Goal: Task Accomplishment & Management: Complete application form

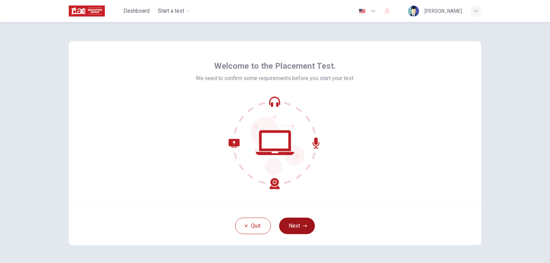
click at [298, 221] on button "Next" at bounding box center [297, 226] width 36 height 17
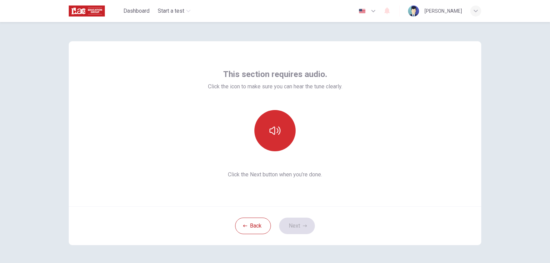
click at [273, 122] on button "button" at bounding box center [274, 130] width 41 height 41
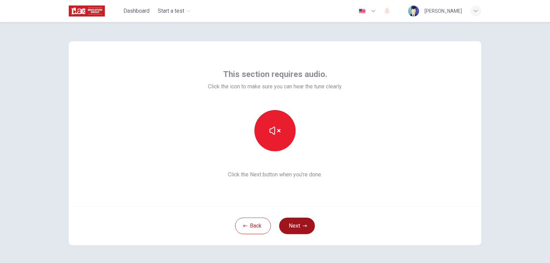
drag, startPoint x: 291, startPoint y: 213, endPoint x: 291, endPoint y: 221, distance: 8.9
click at [291, 220] on div "Back Next" at bounding box center [275, 225] width 413 height 39
click at [292, 220] on button "Next" at bounding box center [297, 226] width 36 height 17
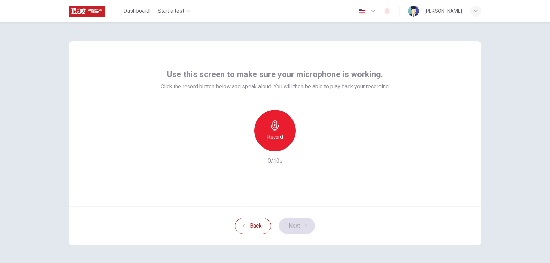
click at [275, 134] on h6 "Record" at bounding box center [275, 137] width 15 height 8
click at [304, 149] on div "button" at bounding box center [306, 145] width 11 height 11
click at [305, 146] on icon "button" at bounding box center [306, 145] width 7 height 7
click at [296, 220] on button "Next" at bounding box center [297, 226] width 36 height 17
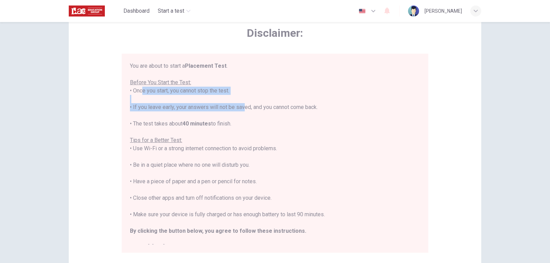
drag, startPoint x: 137, startPoint y: 92, endPoint x: 241, endPoint y: 104, distance: 105.5
click at [241, 104] on div "You are about to start a Placement Test . Before You Start the Test: • Once you…" at bounding box center [275, 157] width 290 height 190
click at [235, 93] on div "You are about to start a Placement Test . Before You Start the Test: • Once you…" at bounding box center [275, 157] width 290 height 190
click at [233, 89] on div "You are about to start a Placement Test . Before You Start the Test: • Once you…" at bounding box center [275, 157] width 290 height 190
drag, startPoint x: 128, startPoint y: 108, endPoint x: 185, endPoint y: 111, distance: 56.8
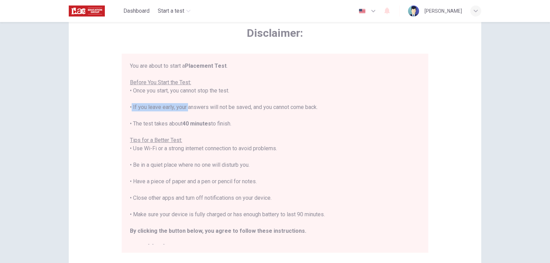
click at [185, 111] on div "You are about to start a Placement Test . Before You Start the Test: • Once you…" at bounding box center [275, 153] width 307 height 199
click at [161, 67] on div "You are about to start a Placement Test . Before You Start the Test: • Once you…" at bounding box center [275, 157] width 290 height 190
drag, startPoint x: 148, startPoint y: 68, endPoint x: 215, endPoint y: 69, distance: 67.4
click at [215, 69] on div "You are about to start a Placement Test . Before You Start the Test: • Once you…" at bounding box center [275, 157] width 290 height 190
drag, startPoint x: 215, startPoint y: 69, endPoint x: 224, endPoint y: 84, distance: 17.1
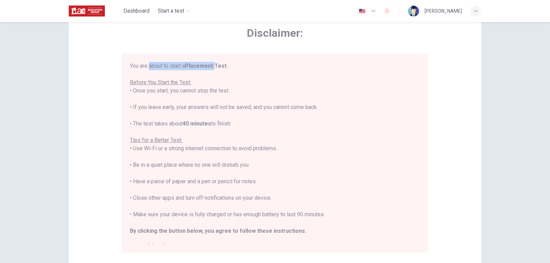
click at [216, 70] on div "You are about to start a Placement Test . Before You Start the Test: • Once you…" at bounding box center [275, 157] width 290 height 190
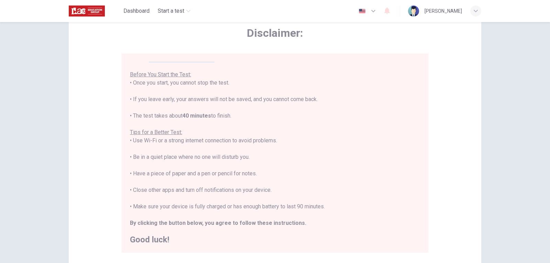
scroll to position [103, 0]
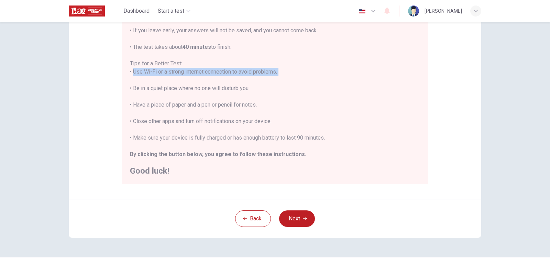
drag, startPoint x: 131, startPoint y: 73, endPoint x: 287, endPoint y: 77, distance: 156.9
click at [287, 77] on div "You are about to start a Placement Test . Before You Start the Test: • Once you…" at bounding box center [275, 80] width 290 height 190
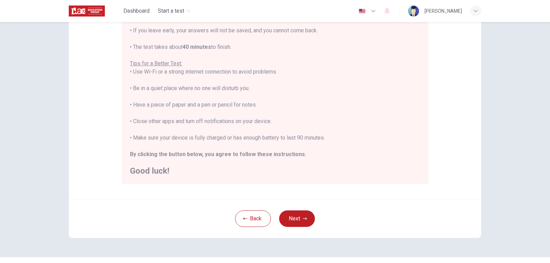
click at [175, 97] on div "You are about to start a Placement Test . Before You Start the Test: • Once you…" at bounding box center [275, 80] width 290 height 190
drag, startPoint x: 131, startPoint y: 90, endPoint x: 252, endPoint y: 92, distance: 121.1
click at [252, 92] on div "You are about to start a Placement Test . Before You Start the Test: • Once you…" at bounding box center [275, 80] width 290 height 190
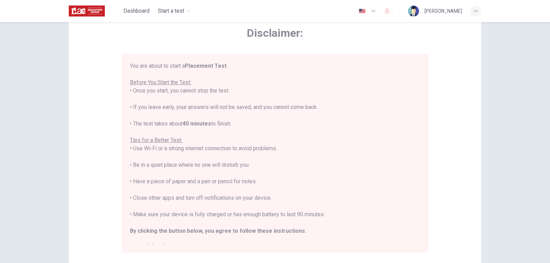
scroll to position [69, 0]
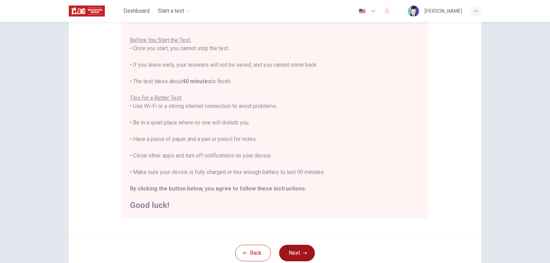
click at [299, 249] on button "Next" at bounding box center [297, 253] width 36 height 17
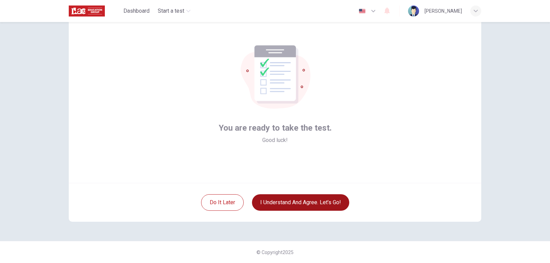
click at [303, 203] on button "I understand and agree. Let’s go!" at bounding box center [300, 202] width 97 height 17
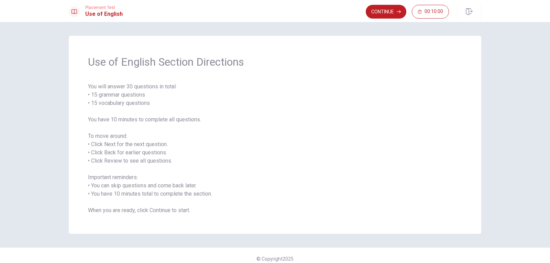
click at [99, 96] on span "You will answer 30 questions in total: • 15 grammar questions • 15 vocabulary q…" at bounding box center [275, 149] width 374 height 132
drag, startPoint x: 99, startPoint y: 96, endPoint x: 137, endPoint y: 97, distance: 37.5
click at [126, 97] on span "You will answer 30 questions in total: • 15 grammar questions • 15 vocabulary q…" at bounding box center [275, 149] width 374 height 132
click at [137, 97] on span "You will answer 30 questions in total: • 15 grammar questions • 15 vocabulary q…" at bounding box center [275, 149] width 374 height 132
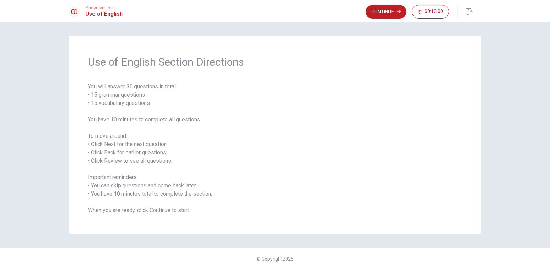
drag, startPoint x: 109, startPoint y: 116, endPoint x: 195, endPoint y: 126, distance: 86.5
click at [195, 126] on span "You will answer 30 questions in total: • 15 grammar questions • 15 vocabulary q…" at bounding box center [275, 149] width 374 height 132
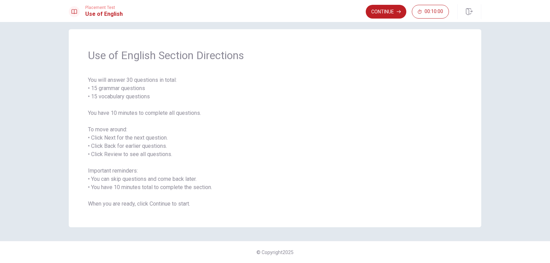
drag, startPoint x: 92, startPoint y: 144, endPoint x: 159, endPoint y: 147, distance: 67.5
click at [159, 147] on span "You will answer 30 questions in total: • 15 grammar questions • 15 vocabulary q…" at bounding box center [275, 142] width 374 height 132
click at [384, 9] on button "Continue" at bounding box center [386, 12] width 41 height 14
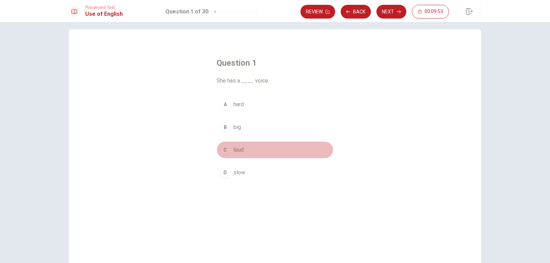
click at [228, 148] on div "C" at bounding box center [225, 149] width 11 height 11
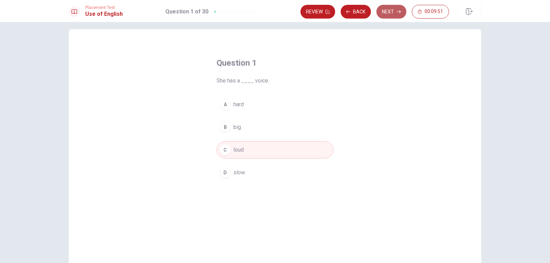
click at [392, 12] on button "Next" at bounding box center [392, 12] width 30 height 14
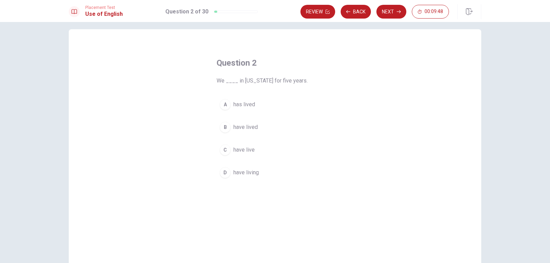
drag, startPoint x: 271, startPoint y: 81, endPoint x: 321, endPoint y: 83, distance: 49.6
click at [321, 83] on span "We ____ in [US_STATE] for five years." at bounding box center [275, 81] width 117 height 8
click at [248, 123] on span "have lived" at bounding box center [245, 127] width 24 height 8
click at [389, 13] on button "Next" at bounding box center [392, 12] width 30 height 14
click at [362, 11] on button "Back" at bounding box center [356, 12] width 30 height 14
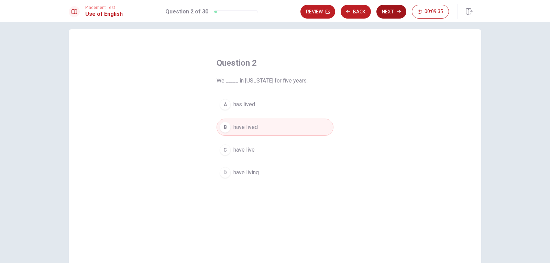
click at [386, 12] on button "Next" at bounding box center [392, 12] width 30 height 14
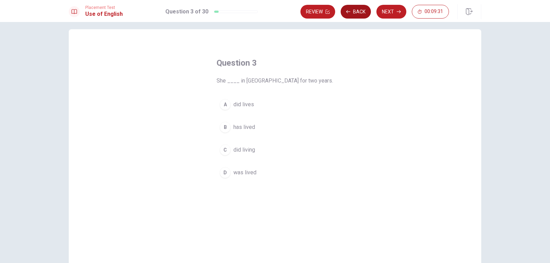
click at [358, 13] on button "Back" at bounding box center [356, 12] width 30 height 14
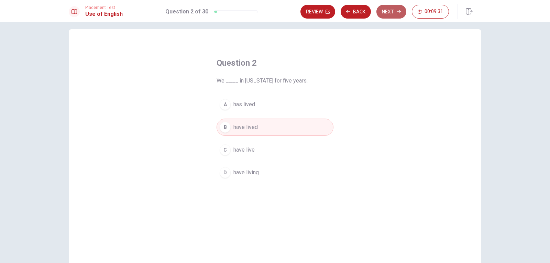
click at [383, 8] on button "Next" at bounding box center [392, 12] width 30 height 14
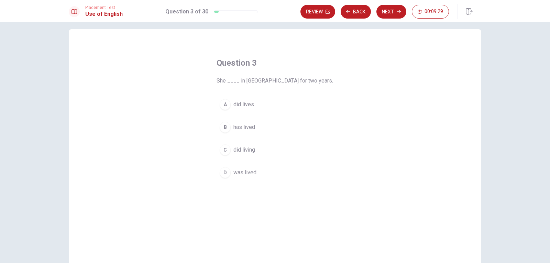
click at [356, 13] on button "Back" at bounding box center [356, 12] width 30 height 14
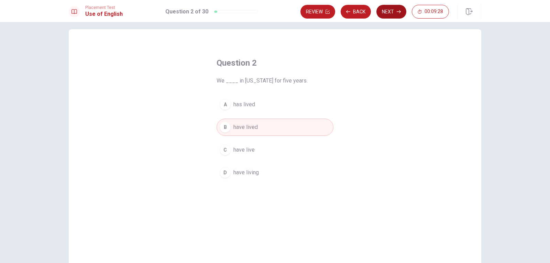
click at [385, 11] on button "Next" at bounding box center [392, 12] width 30 height 14
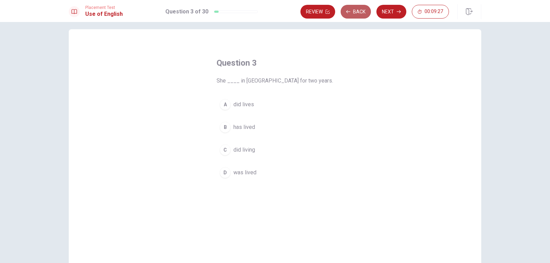
click at [364, 16] on button "Back" at bounding box center [356, 12] width 30 height 14
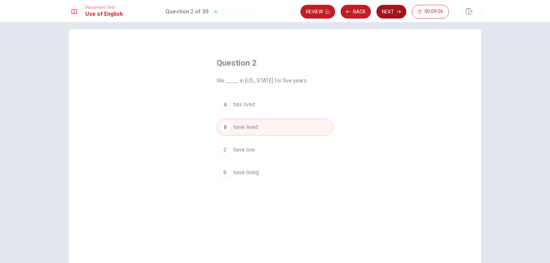
click at [393, 11] on button "Next" at bounding box center [392, 12] width 30 height 14
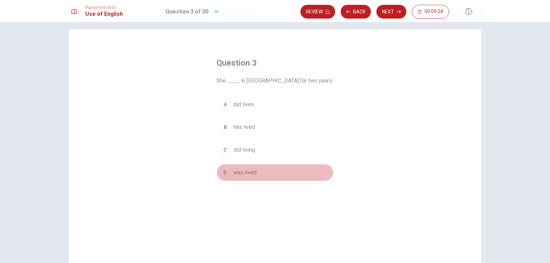
click at [245, 172] on span "was lived" at bounding box center [244, 172] width 23 height 8
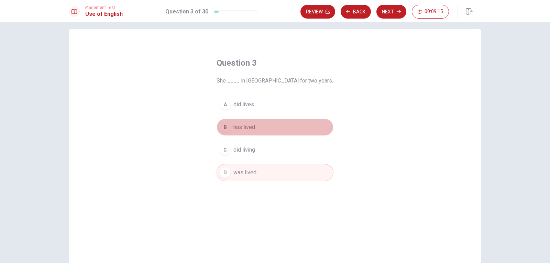
click at [243, 123] on span "has lived" at bounding box center [244, 127] width 22 height 8
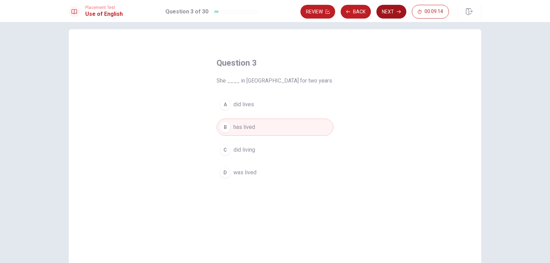
click at [391, 12] on button "Next" at bounding box center [392, 12] width 30 height 14
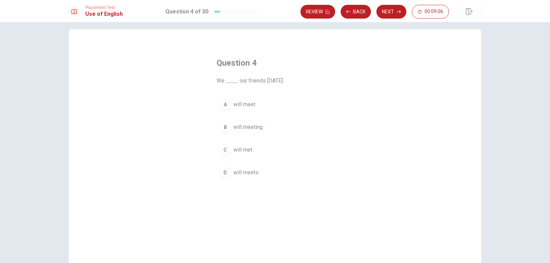
click at [247, 100] on button "A will meet" at bounding box center [275, 104] width 117 height 17
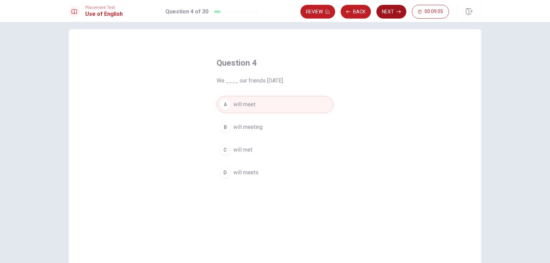
click at [392, 9] on button "Next" at bounding box center [392, 12] width 30 height 14
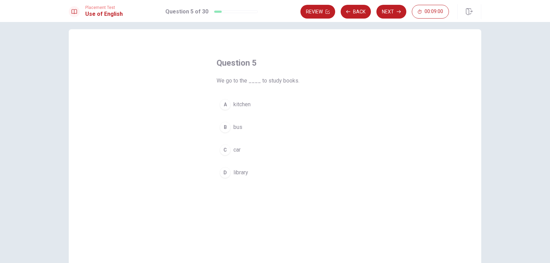
click at [239, 171] on span "library" at bounding box center [240, 172] width 15 height 8
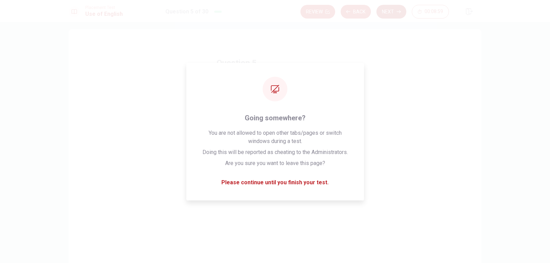
click at [389, 15] on button "Next" at bounding box center [392, 12] width 30 height 14
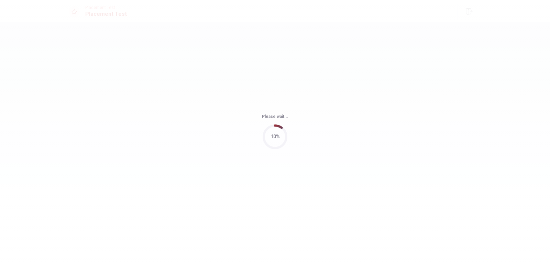
scroll to position [0, 0]
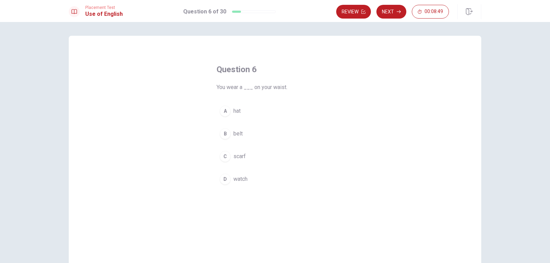
drag, startPoint x: 273, startPoint y: 87, endPoint x: 289, endPoint y: 86, distance: 15.5
click at [289, 86] on span "You wear a ___ on your waist." at bounding box center [275, 87] width 117 height 8
click at [243, 153] on span "scarf" at bounding box center [239, 156] width 12 height 8
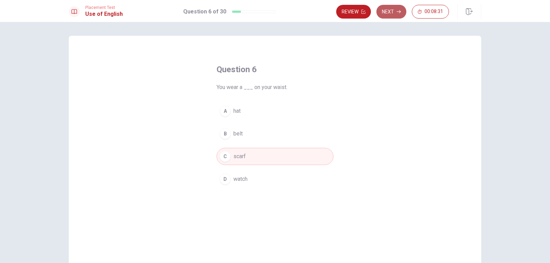
click at [392, 10] on button "Next" at bounding box center [392, 12] width 30 height 14
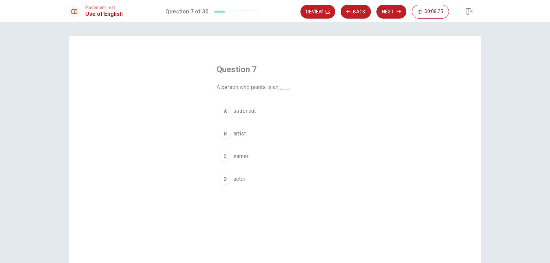
drag, startPoint x: 237, startPoint y: 87, endPoint x: 261, endPoint y: 87, distance: 24.4
click at [260, 87] on span "A person who paints is an ___." at bounding box center [275, 87] width 117 height 8
click at [240, 133] on span "artist" at bounding box center [239, 134] width 12 height 8
click at [389, 12] on button "Next" at bounding box center [392, 12] width 30 height 14
click at [237, 155] on span "tree" at bounding box center [238, 156] width 10 height 8
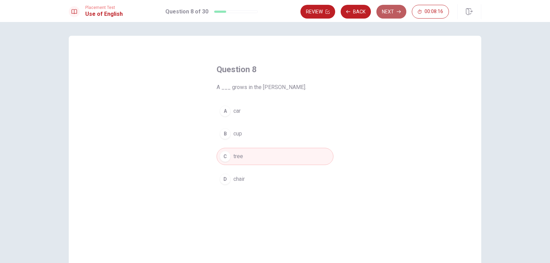
click at [393, 6] on button "Next" at bounding box center [392, 12] width 30 height 14
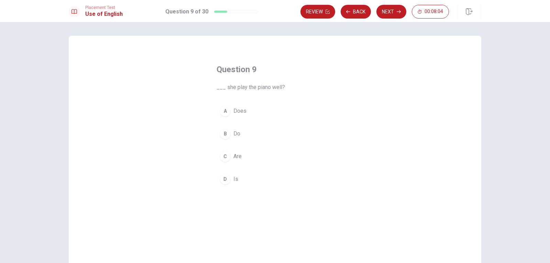
drag, startPoint x: 231, startPoint y: 86, endPoint x: 267, endPoint y: 86, distance: 36.1
click at [267, 86] on span "___ she play the piano well?" at bounding box center [275, 87] width 117 height 8
drag, startPoint x: 226, startPoint y: 87, endPoint x: 271, endPoint y: 88, distance: 45.4
click at [271, 88] on span "___ she play the piano well?" at bounding box center [275, 87] width 117 height 8
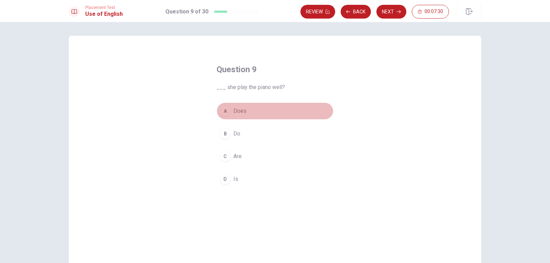
click at [236, 107] on span "Does" at bounding box center [239, 111] width 13 height 8
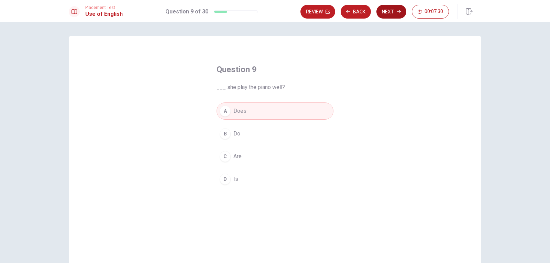
click at [384, 15] on button "Next" at bounding box center [392, 12] width 30 height 14
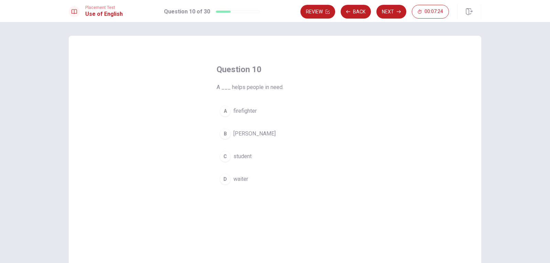
click at [245, 112] on span "firefighter" at bounding box center [244, 111] width 23 height 8
click at [389, 14] on button "Next" at bounding box center [392, 12] width 30 height 14
click at [254, 151] on button "C instructions" at bounding box center [275, 156] width 117 height 17
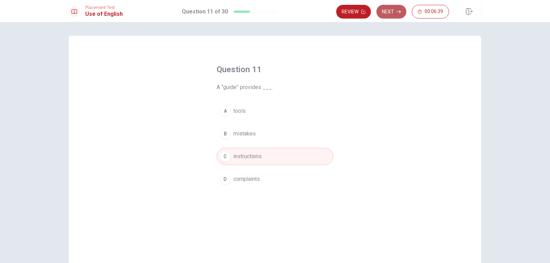
click at [402, 9] on button "Next" at bounding box center [392, 12] width 30 height 14
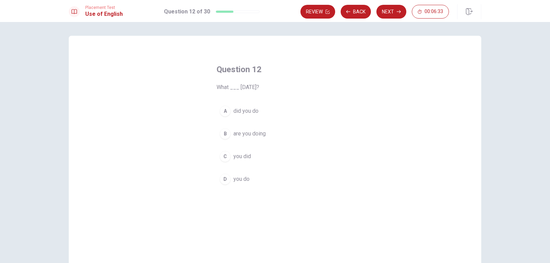
click at [249, 111] on span "did you do" at bounding box center [245, 111] width 25 height 8
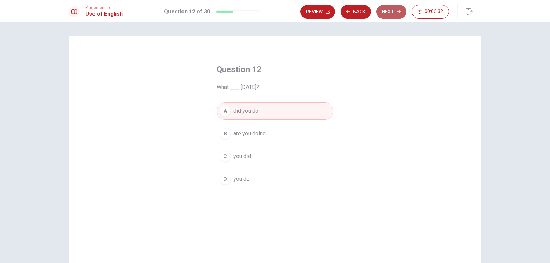
click at [381, 12] on button "Next" at bounding box center [392, 12] width 30 height 14
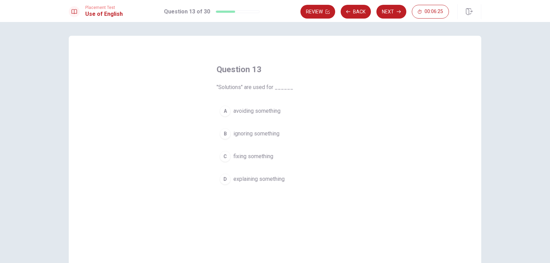
click at [266, 159] on span "fixing something" at bounding box center [253, 156] width 40 height 8
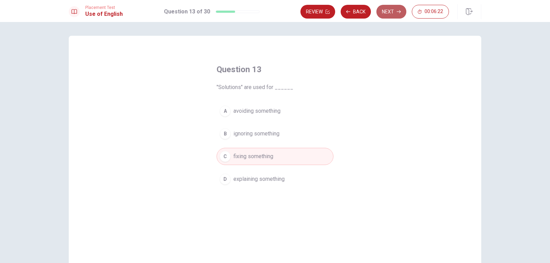
click at [385, 12] on button "Next" at bounding box center [392, 12] width 30 height 14
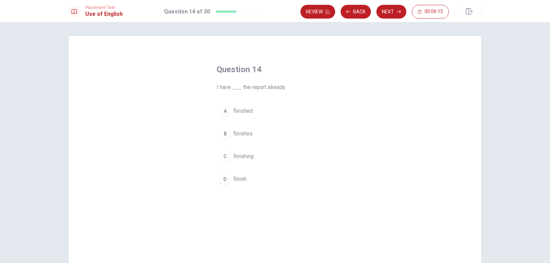
click at [246, 106] on button "A finished" at bounding box center [275, 110] width 117 height 17
drag, startPoint x: 398, startPoint y: 14, endPoint x: 404, endPoint y: 60, distance: 45.8
click at [398, 17] on button "Next" at bounding box center [392, 12] width 30 height 14
click at [234, 133] on span "Allow" at bounding box center [239, 134] width 13 height 8
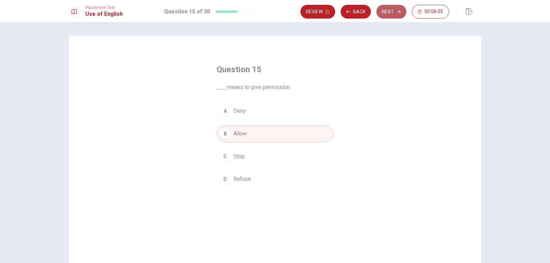
click at [378, 11] on button "Next" at bounding box center [392, 12] width 30 height 14
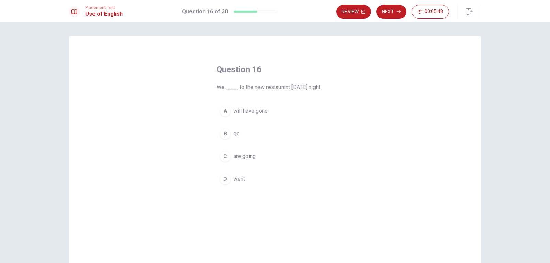
click at [240, 133] on button "B go" at bounding box center [275, 133] width 117 height 17
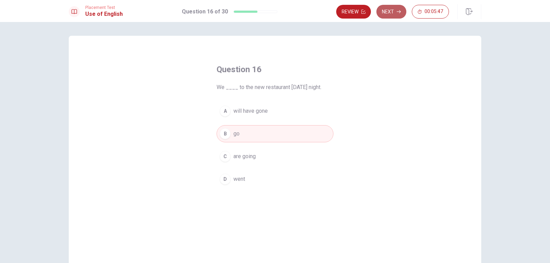
click at [395, 17] on button "Next" at bounding box center [392, 12] width 30 height 14
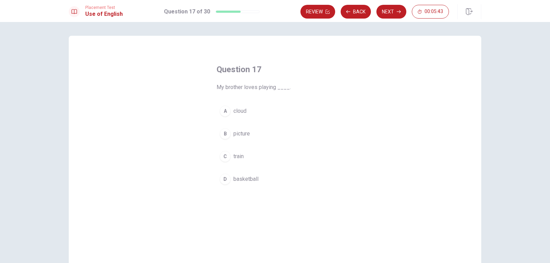
click at [247, 180] on span "basketball" at bounding box center [245, 179] width 25 height 8
click at [398, 16] on button "Next" at bounding box center [392, 12] width 30 height 14
click at [248, 183] on span "building" at bounding box center [242, 187] width 19 height 8
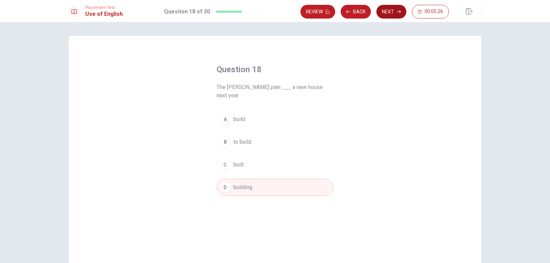
click at [386, 13] on button "Next" at bounding box center [392, 12] width 30 height 14
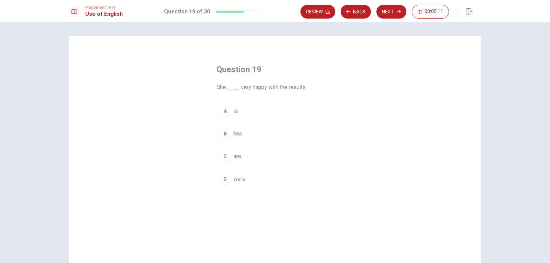
drag, startPoint x: 237, startPoint y: 88, endPoint x: 275, endPoint y: 88, distance: 37.8
click at [275, 88] on span "She ____ very happy with the results." at bounding box center [275, 87] width 117 height 8
click at [237, 109] on button "A is" at bounding box center [275, 110] width 117 height 17
click at [402, 14] on button "Next" at bounding box center [392, 12] width 30 height 14
click at [242, 134] on span "office" at bounding box center [239, 134] width 13 height 8
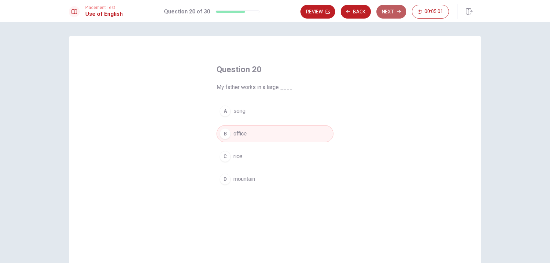
click at [391, 9] on button "Next" at bounding box center [392, 12] width 30 height 14
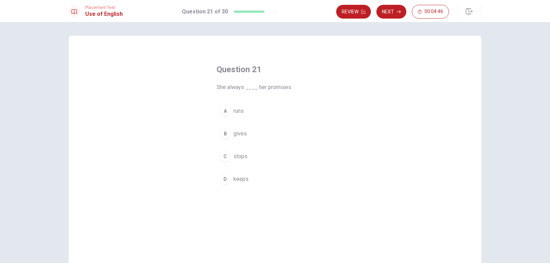
click at [233, 178] on span "keeps" at bounding box center [240, 179] width 15 height 8
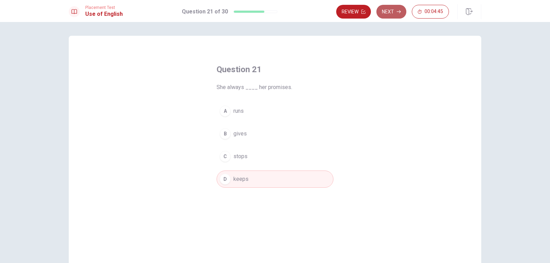
click at [387, 12] on button "Next" at bounding box center [392, 12] width 30 height 14
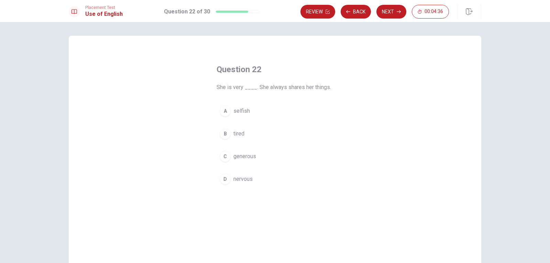
click at [244, 156] on span "generous" at bounding box center [244, 156] width 23 height 8
click at [390, 14] on button "Next" at bounding box center [392, 12] width 30 height 14
click at [246, 188] on span "is been" at bounding box center [242, 187] width 18 height 8
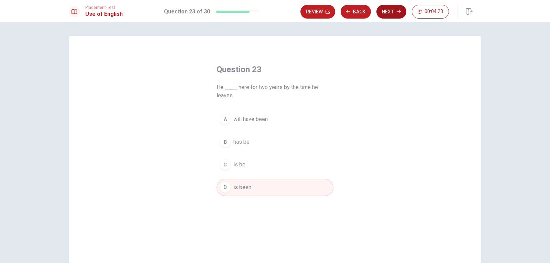
click at [396, 16] on button "Next" at bounding box center [392, 12] width 30 height 14
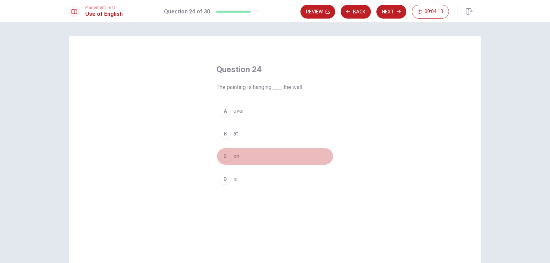
click at [235, 158] on span "on" at bounding box center [236, 156] width 6 height 8
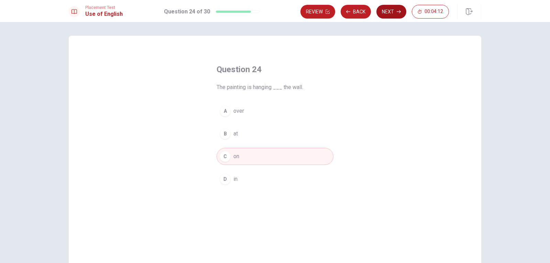
click at [392, 11] on button "Next" at bounding box center [392, 12] width 30 height 14
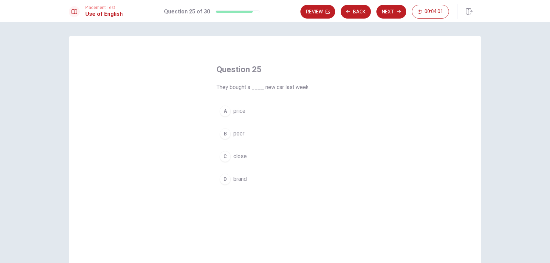
click at [239, 181] on span "brand" at bounding box center [239, 179] width 13 height 8
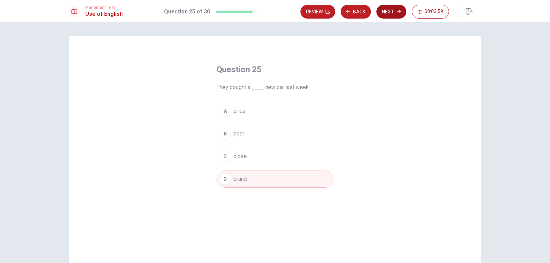
click at [397, 9] on button "Next" at bounding box center [392, 12] width 30 height 14
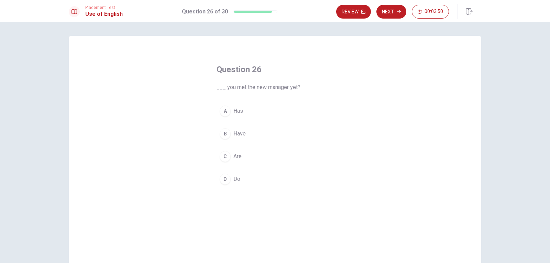
drag, startPoint x: 291, startPoint y: 87, endPoint x: 305, endPoint y: 88, distance: 13.8
click at [305, 88] on span "___ you met the new manager yet?" at bounding box center [275, 87] width 117 height 8
click at [237, 154] on span "Are" at bounding box center [237, 156] width 8 height 8
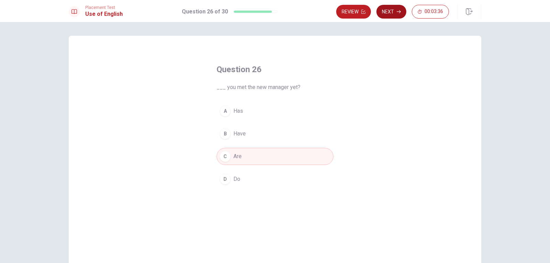
click at [392, 13] on button "Next" at bounding box center [392, 12] width 30 height 14
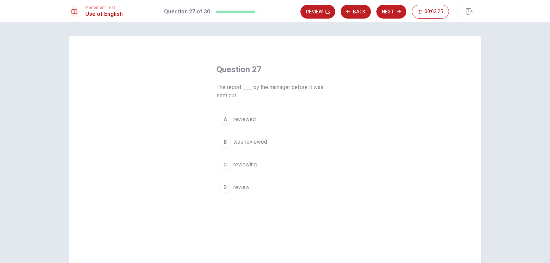
click at [246, 139] on span "was reviewed" at bounding box center [250, 142] width 34 height 8
click at [395, 9] on button "Next" at bounding box center [392, 12] width 30 height 14
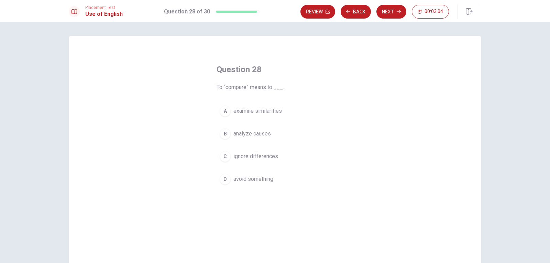
click at [267, 133] on span "analyze causes" at bounding box center [251, 134] width 37 height 8
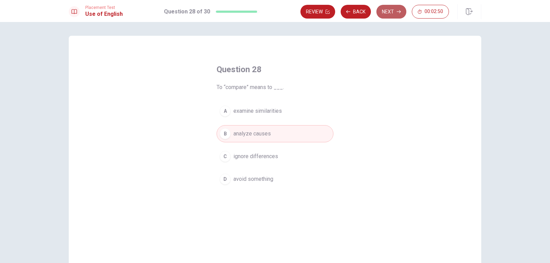
click at [397, 13] on button "Next" at bounding box center [392, 12] width 30 height 14
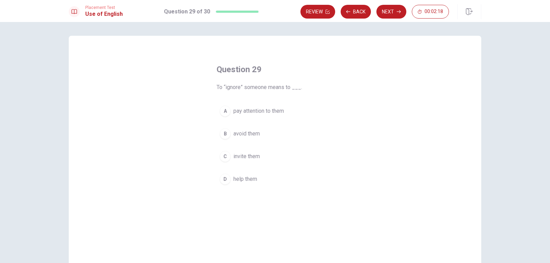
click at [242, 128] on button "B avoid them" at bounding box center [275, 133] width 117 height 17
click at [400, 11] on icon "button" at bounding box center [399, 12] width 4 height 4
click at [223, 186] on div "D" at bounding box center [225, 187] width 11 height 11
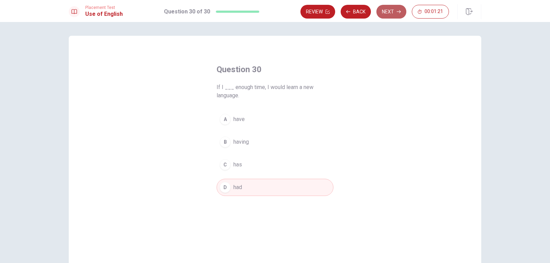
click at [395, 8] on button "Next" at bounding box center [392, 12] width 30 height 14
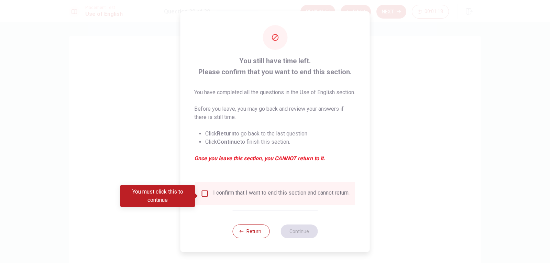
drag, startPoint x: 209, startPoint y: 68, endPoint x: 332, endPoint y: 76, distance: 123.3
click at [332, 76] on div "You still have time left. Please confirm that you want to end this section. You…" at bounding box center [275, 113] width 162 height 116
click at [207, 198] on input "You must click this to continue" at bounding box center [205, 193] width 8 height 8
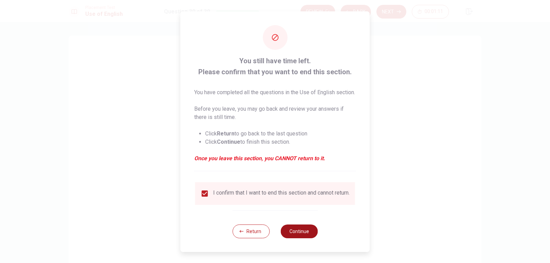
click at [304, 233] on button "Continue" at bounding box center [299, 232] width 37 height 14
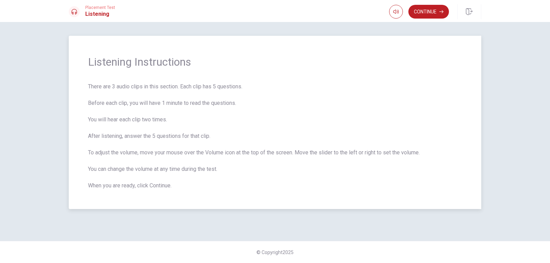
drag, startPoint x: 94, startPoint y: 86, endPoint x: 227, endPoint y: 97, distance: 133.6
click at [227, 97] on span "There are 3 audio clips in this section. Each clip has 5 questions. Before each…" at bounding box center [275, 136] width 374 height 107
click at [443, 10] on icon "button" at bounding box center [441, 12] width 4 height 4
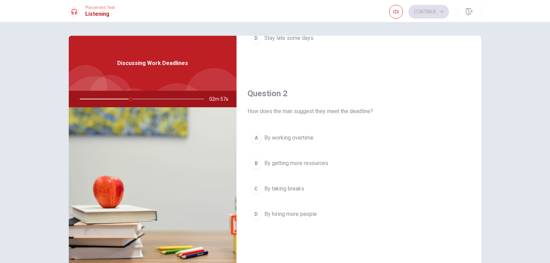
scroll to position [172, 0]
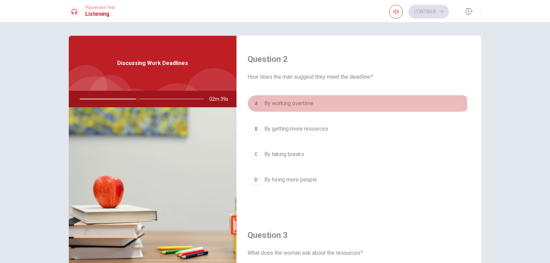
click at [305, 105] on span "By working overtime" at bounding box center [288, 103] width 49 height 8
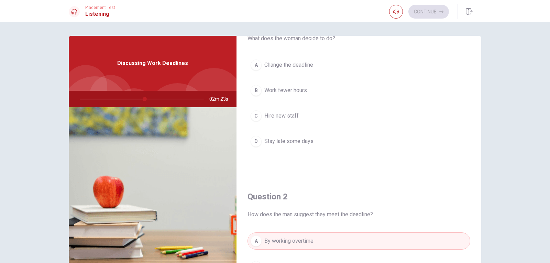
scroll to position [0, 0]
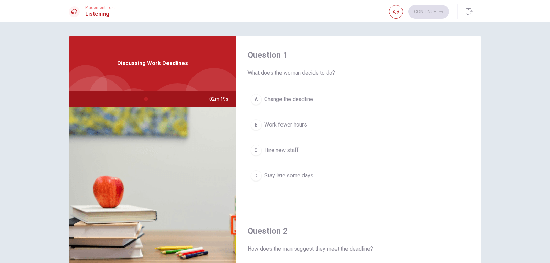
click at [294, 129] on span "Work fewer hours" at bounding box center [285, 125] width 43 height 8
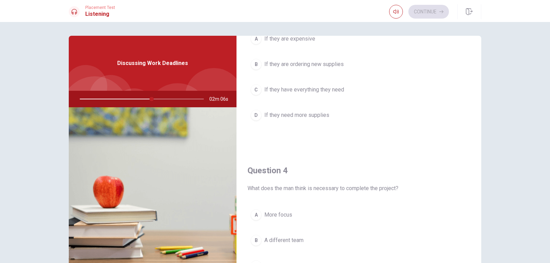
scroll to position [481, 0]
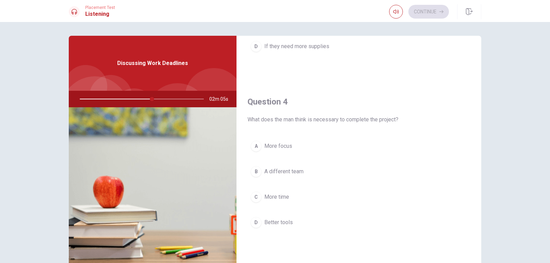
click at [280, 152] on button "A More focus" at bounding box center [359, 146] width 223 height 17
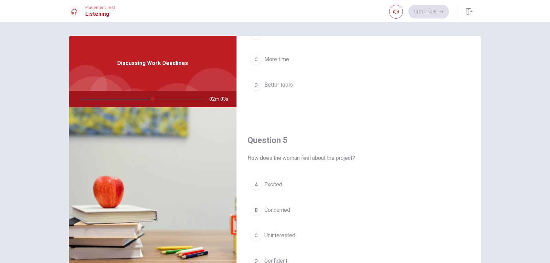
scroll to position [641, 0]
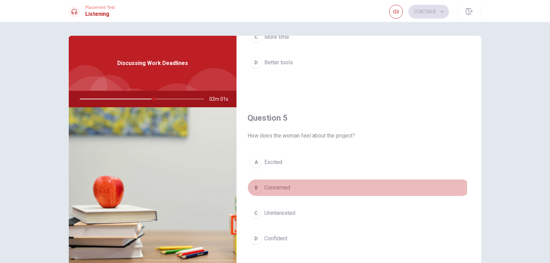
click at [290, 188] on button "B Concerned" at bounding box center [359, 187] width 223 height 17
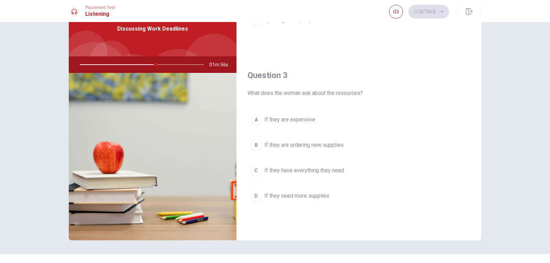
scroll to position [0, 0]
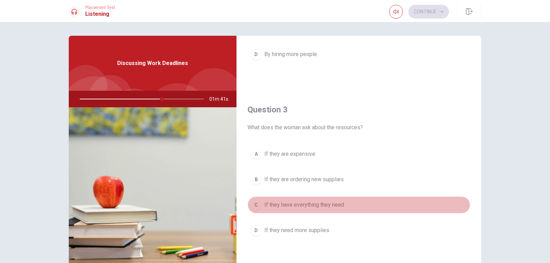
click at [363, 202] on button "C If they have everything they need" at bounding box center [359, 204] width 223 height 17
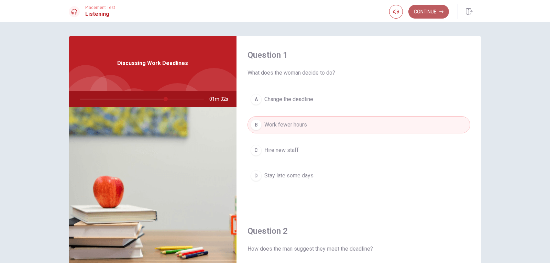
click at [436, 10] on button "Continue" at bounding box center [429, 12] width 41 height 14
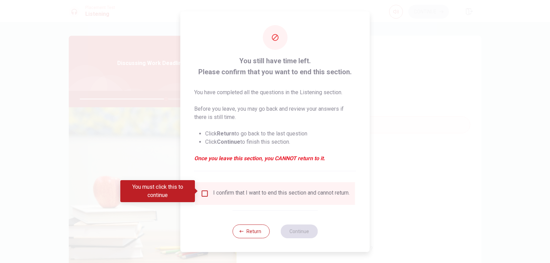
click at [201, 192] on input "You must click this to continue" at bounding box center [205, 193] width 8 height 8
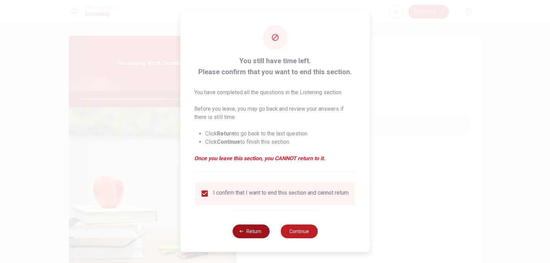
click at [248, 234] on button "Return" at bounding box center [250, 232] width 37 height 14
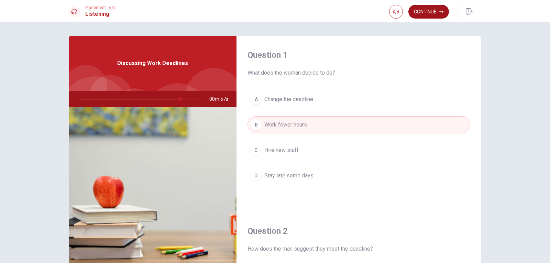
click at [429, 13] on button "Continue" at bounding box center [429, 12] width 41 height 14
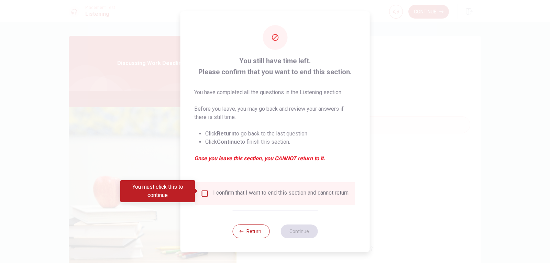
click at [203, 189] on input "You must click this to continue" at bounding box center [205, 193] width 8 height 8
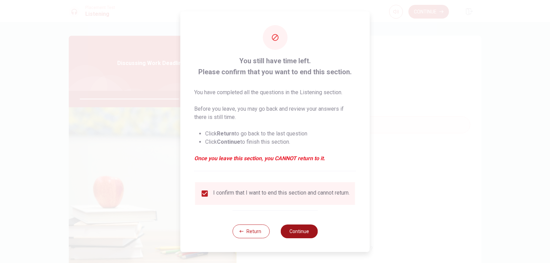
click at [300, 229] on button "Continue" at bounding box center [299, 232] width 37 height 14
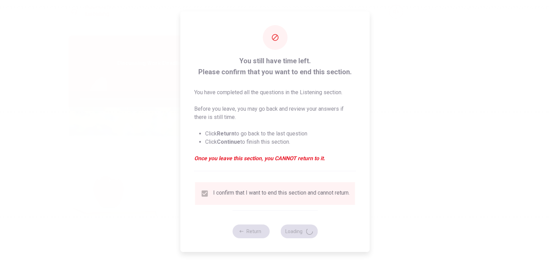
type input "83"
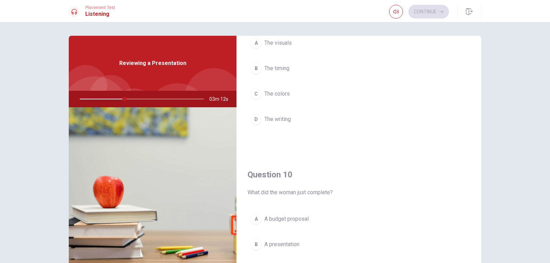
scroll to position [641, 0]
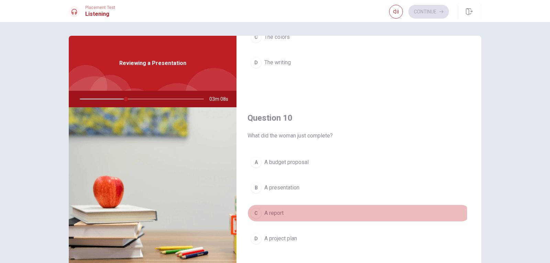
click at [293, 215] on button "C A report" at bounding box center [359, 213] width 223 height 17
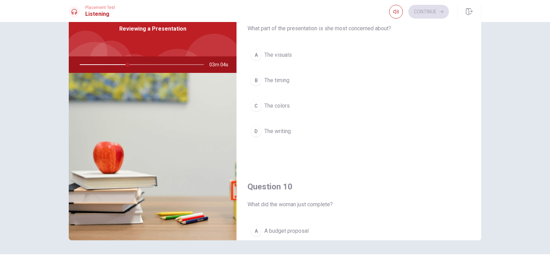
scroll to position [504, 0]
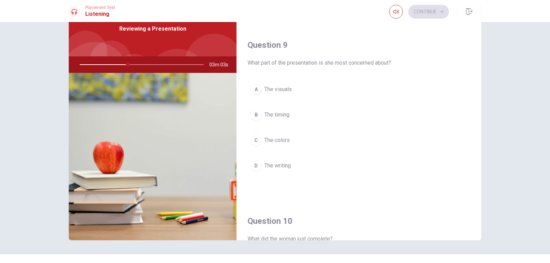
click at [289, 88] on span "The visuals" at bounding box center [278, 89] width 28 height 8
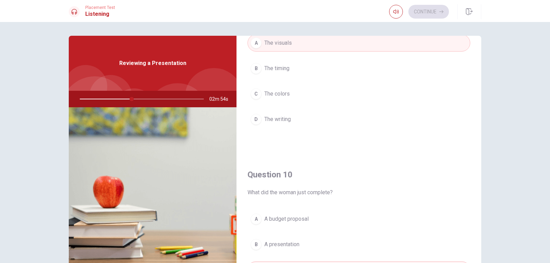
scroll to position [641, 0]
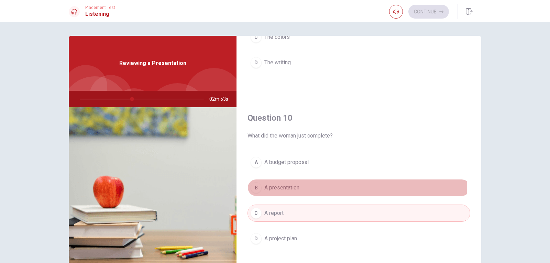
click at [290, 186] on span "A presentation" at bounding box center [281, 188] width 35 height 8
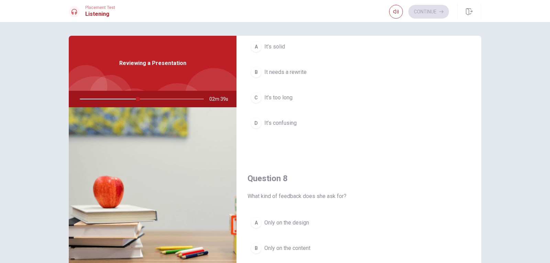
scroll to position [194, 0]
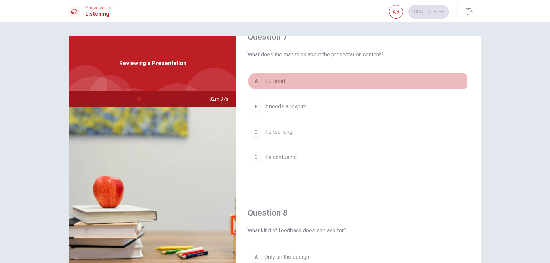
click at [288, 85] on button "A It’s solid" at bounding box center [359, 81] width 223 height 17
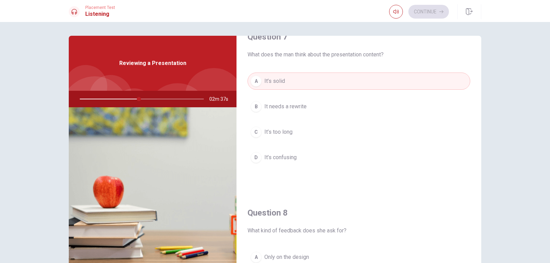
scroll to position [332, 0]
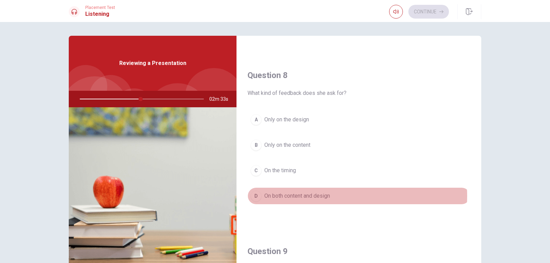
click at [317, 196] on span "On both content and design" at bounding box center [297, 196] width 66 height 8
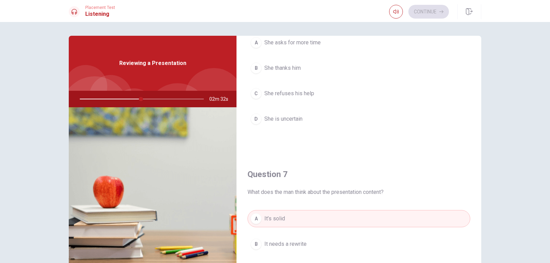
scroll to position [0, 0]
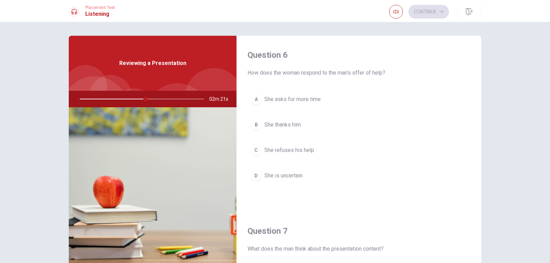
click at [287, 124] on span "She thanks him" at bounding box center [282, 125] width 36 height 8
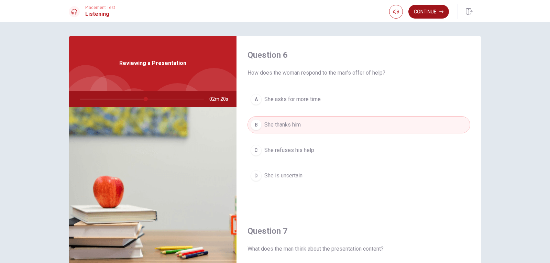
click at [436, 14] on button "Continue" at bounding box center [429, 12] width 41 height 14
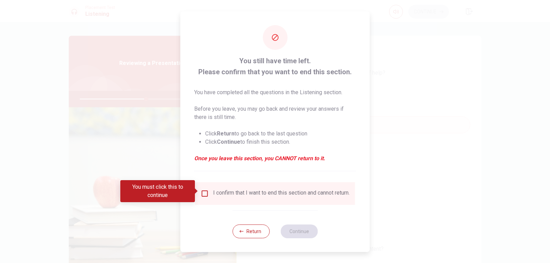
click at [206, 195] on input "You must click this to continue" at bounding box center [205, 193] width 8 height 8
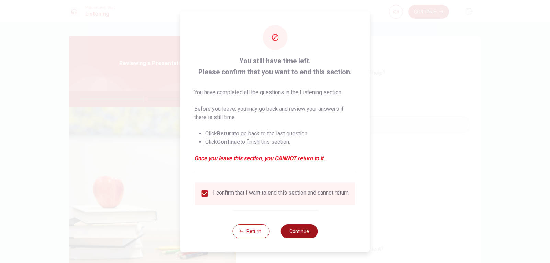
drag, startPoint x: 292, startPoint y: 230, endPoint x: 297, endPoint y: 230, distance: 4.8
click at [293, 230] on button "Continue" at bounding box center [299, 232] width 37 height 14
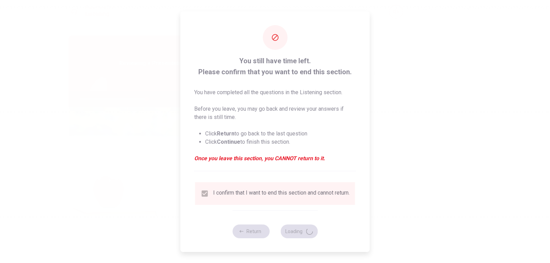
type input "54"
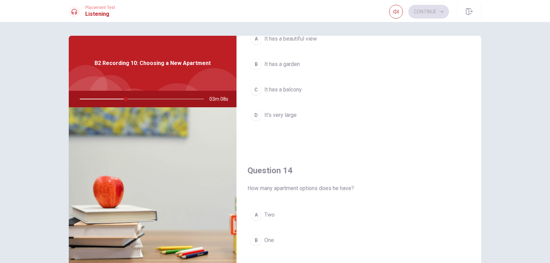
scroll to position [481, 0]
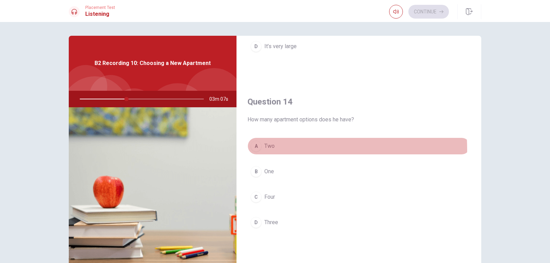
click at [268, 150] on span "Two" at bounding box center [269, 146] width 10 height 8
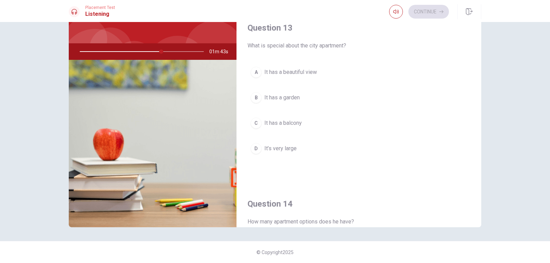
scroll to position [297, 0]
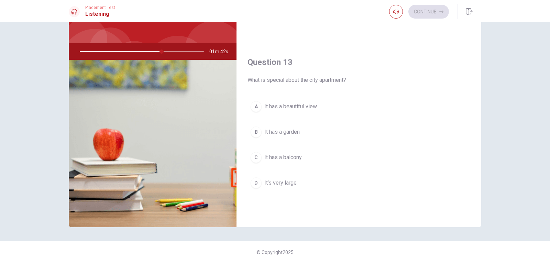
drag, startPoint x: 250, startPoint y: 81, endPoint x: 337, endPoint y: 85, distance: 86.8
click at [337, 85] on div "Question 13 What is special about the city apartment? A It has a beautiful view…" at bounding box center [359, 131] width 245 height 176
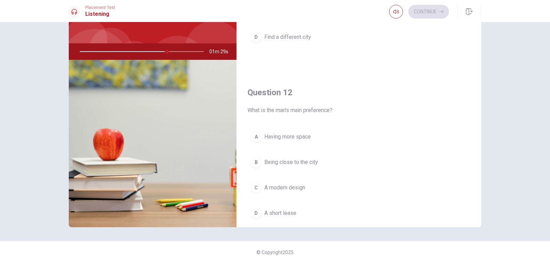
scroll to position [126, 0]
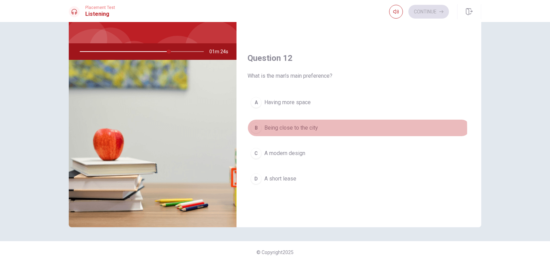
click at [302, 131] on span "Being close to the city" at bounding box center [291, 128] width 54 height 8
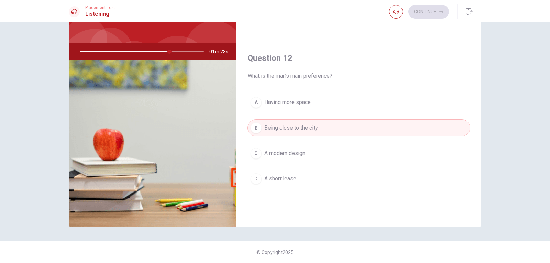
click at [296, 104] on span "Having more space" at bounding box center [287, 102] width 46 height 8
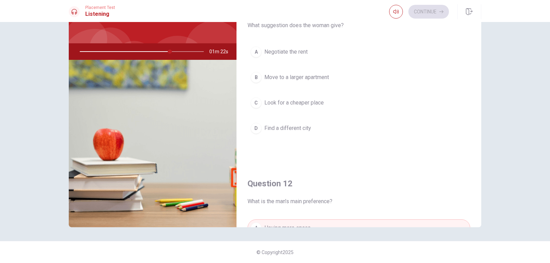
scroll to position [0, 0]
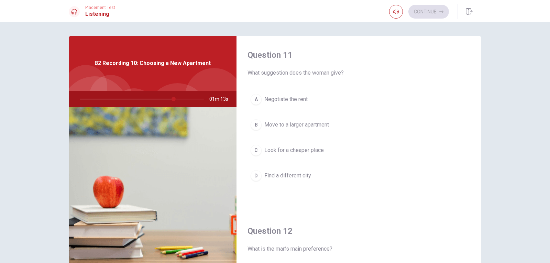
click at [283, 102] on span "Negotiate the rent" at bounding box center [285, 99] width 43 height 8
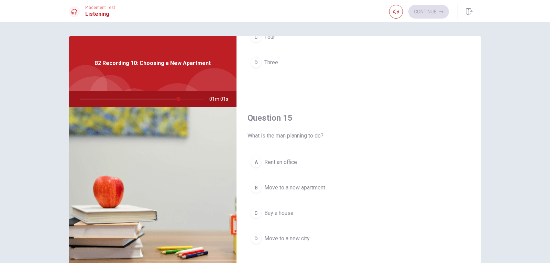
scroll to position [34, 0]
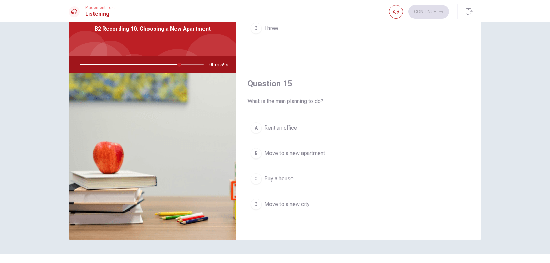
click at [282, 177] on span "Buy a house" at bounding box center [278, 179] width 29 height 8
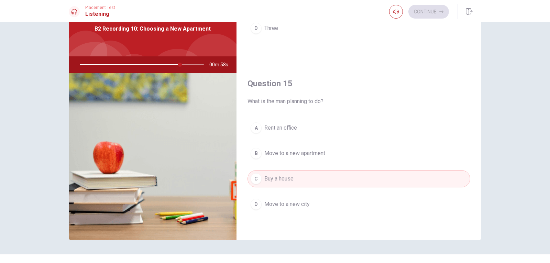
click at [296, 157] on span "Move to a new apartment" at bounding box center [294, 153] width 61 height 8
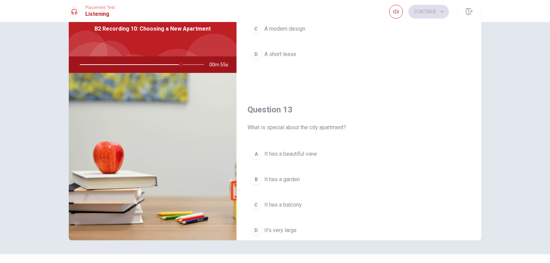
scroll to position [297, 0]
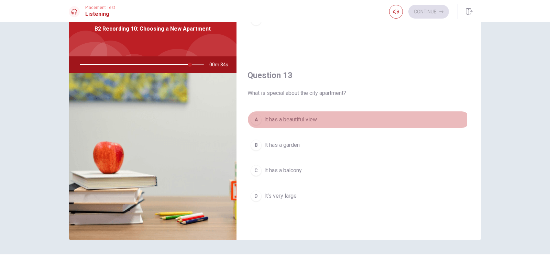
click at [311, 113] on button "A It has a beautiful view" at bounding box center [359, 119] width 223 height 17
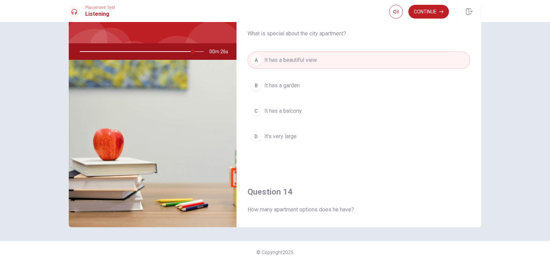
scroll to position [309, 0]
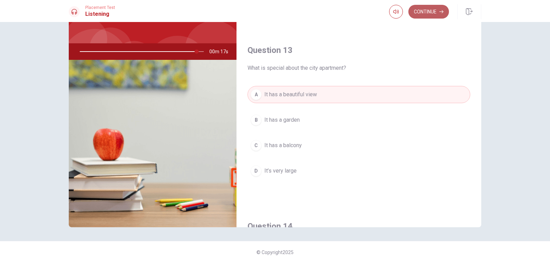
click at [426, 13] on button "Continue" at bounding box center [429, 12] width 41 height 14
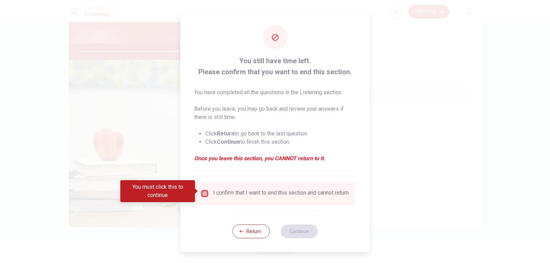
click at [205, 193] on input "You must click this to continue" at bounding box center [205, 193] width 8 height 8
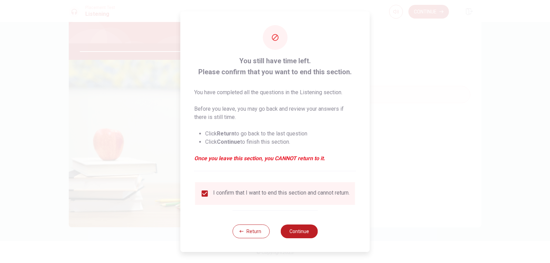
click at [275, 230] on div "Return Continue" at bounding box center [274, 231] width 85 height 42
drag, startPoint x: 295, startPoint y: 232, endPoint x: 292, endPoint y: 236, distance: 5.1
click at [293, 234] on button "Continue" at bounding box center [299, 232] width 37 height 14
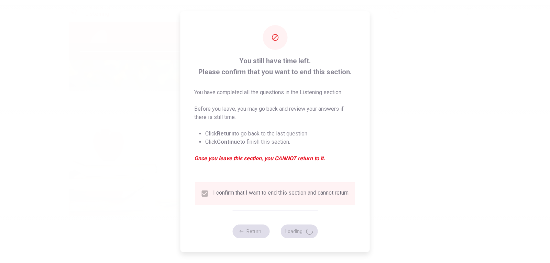
type input "96"
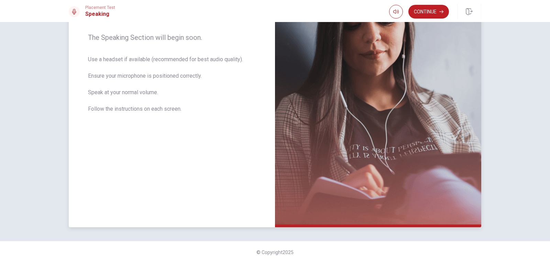
scroll to position [0, 0]
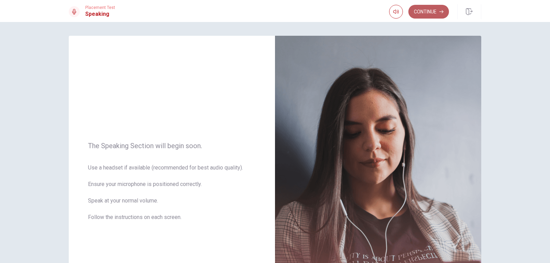
click at [434, 8] on button "Continue" at bounding box center [429, 12] width 41 height 14
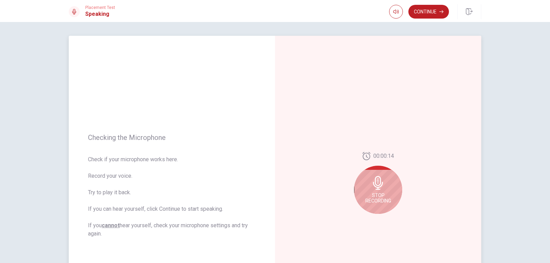
scroll to position [34, 0]
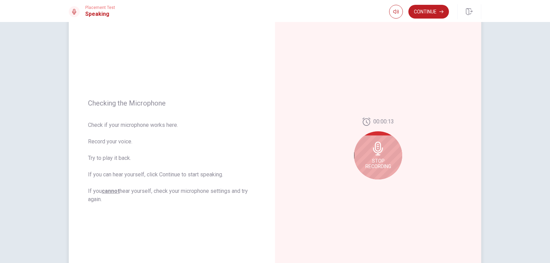
click at [382, 154] on icon at bounding box center [378, 149] width 14 height 14
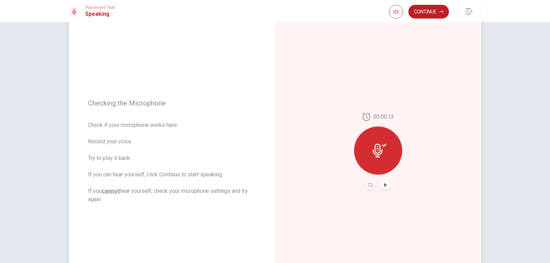
click at [382, 154] on icon at bounding box center [380, 151] width 14 height 14
click at [381, 184] on button "Play Audio" at bounding box center [386, 185] width 10 height 10
click at [369, 184] on icon "Record Again" at bounding box center [371, 185] width 4 height 4
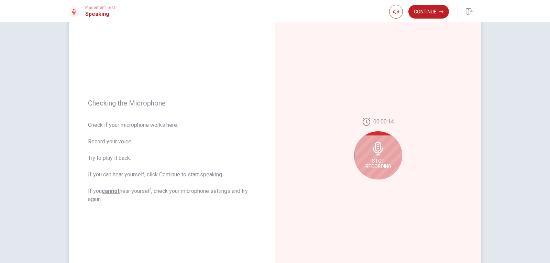
click at [383, 164] on span "Stop Recording" at bounding box center [379, 163] width 26 height 11
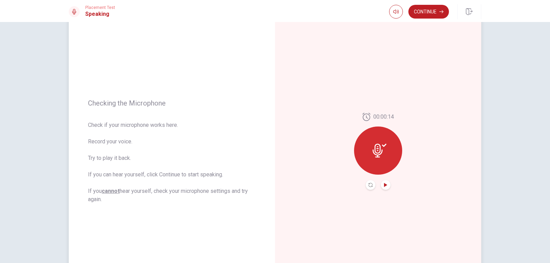
click at [384, 183] on button "Play Audio" at bounding box center [386, 185] width 10 height 10
click at [385, 187] on button "Pause Audio" at bounding box center [386, 185] width 10 height 10
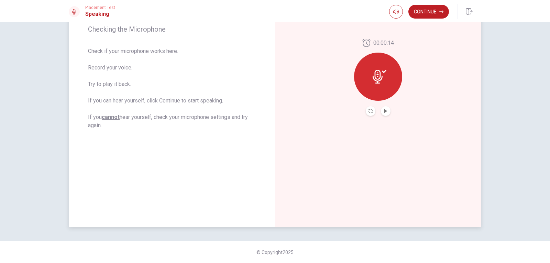
scroll to position [5, 0]
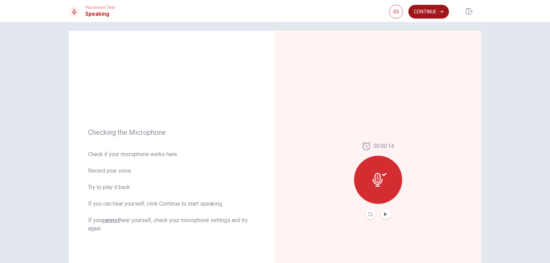
click at [432, 11] on button "Continue" at bounding box center [429, 12] width 41 height 14
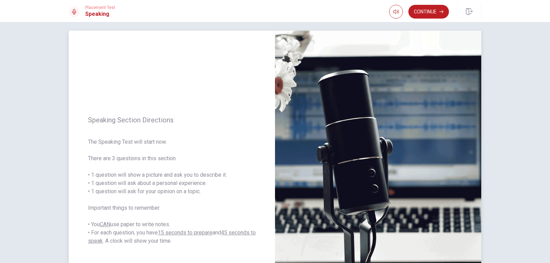
scroll to position [40, 0]
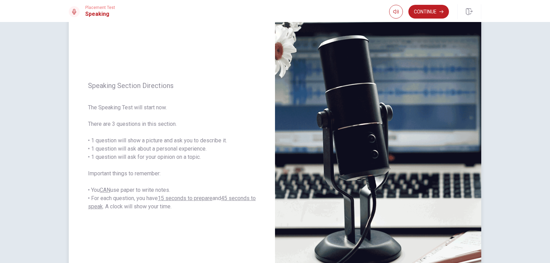
drag, startPoint x: 88, startPoint y: 108, endPoint x: 229, endPoint y: 117, distance: 142.0
click at [229, 117] on span "The Speaking Test will start now. There are 3 questions in this section. • 1 qu…" at bounding box center [172, 157] width 168 height 107
click at [430, 10] on button "Continue" at bounding box center [429, 12] width 41 height 14
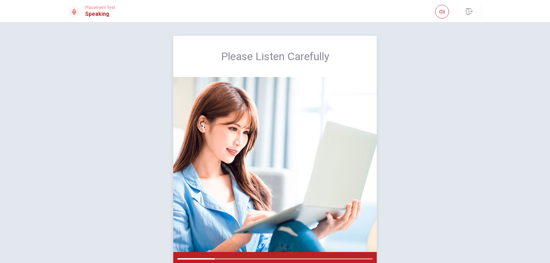
scroll to position [34, 0]
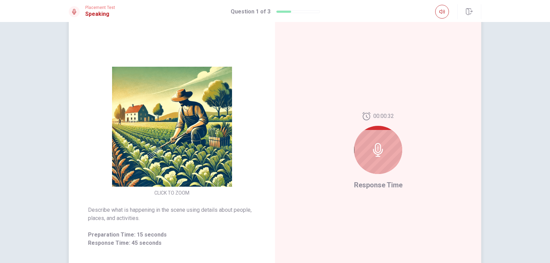
click at [388, 151] on div at bounding box center [378, 150] width 48 height 48
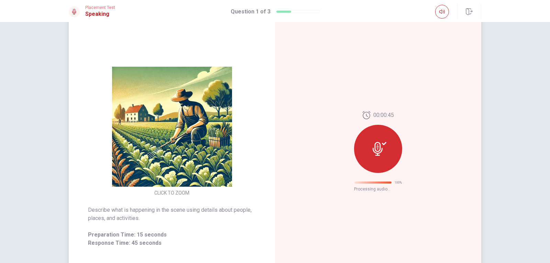
scroll to position [0, 0]
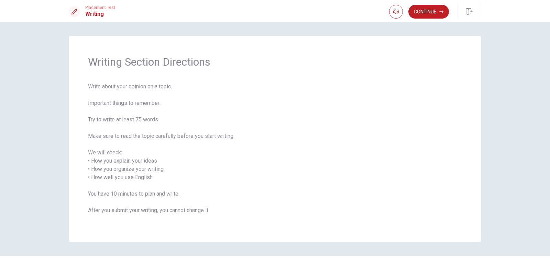
drag, startPoint x: 84, startPoint y: 135, endPoint x: 120, endPoint y: 135, distance: 35.8
click at [120, 135] on div "Writing Section Directions Write about your opinion on a topic. Important thing…" at bounding box center [275, 139] width 413 height 206
click at [435, 7] on button "Continue" at bounding box center [429, 12] width 41 height 14
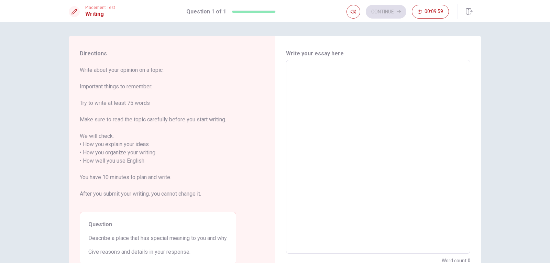
click at [313, 112] on textarea at bounding box center [378, 157] width 175 height 183
drag, startPoint x: 80, startPoint y: 69, endPoint x: 166, endPoint y: 76, distance: 86.2
click at [166, 76] on span "Write about your opinion on a topic. Important things to remember: Try to write…" at bounding box center [158, 136] width 156 height 140
click at [309, 108] on textarea at bounding box center [378, 157] width 175 height 183
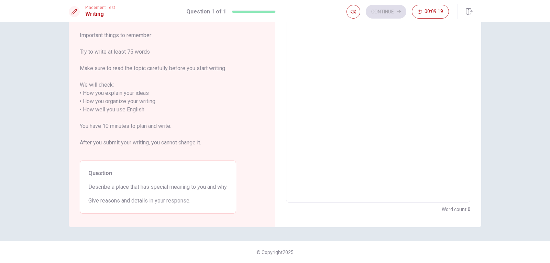
drag, startPoint x: 189, startPoint y: 199, endPoint x: 135, endPoint y: 184, distance: 55.6
click at [135, 184] on div "Question Describe a place that has special meaning to you and why. Give reasons…" at bounding box center [158, 187] width 156 height 53
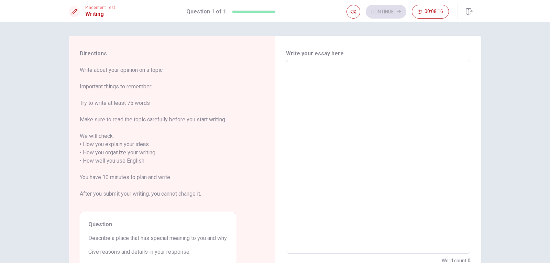
click at [342, 143] on textarea at bounding box center [378, 157] width 175 height 183
type textarea "M"
type textarea "x"
type textarea "My"
type textarea "x"
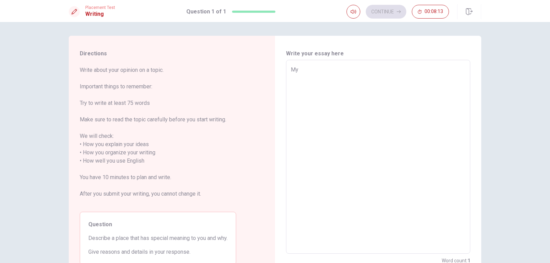
type textarea "My"
type textarea "x"
type textarea "My s"
type textarea "x"
type textarea "My so"
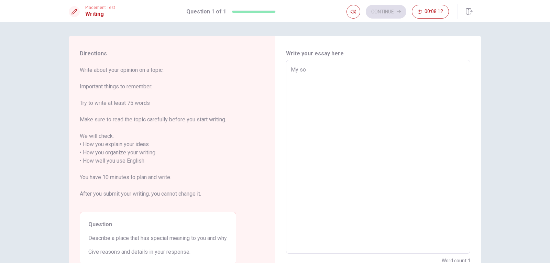
type textarea "x"
type textarea "My s"
type textarea "x"
type textarea "My sp"
type textarea "x"
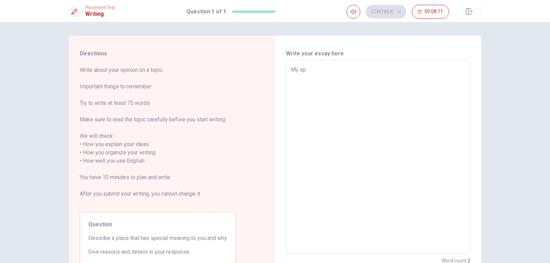
type textarea "My spe"
type textarea "x"
type textarea "My spea"
type textarea "x"
type textarea "My spe"
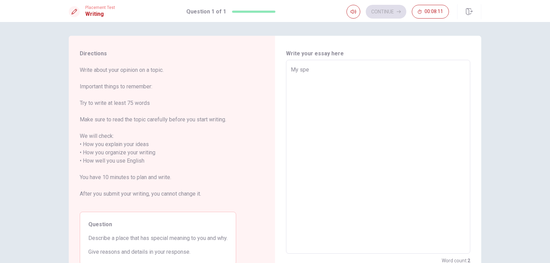
type textarea "x"
type textarea "My spec"
type textarea "x"
type textarea "My speci"
type textarea "x"
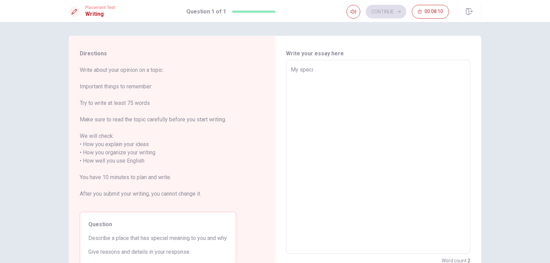
type textarea "My specia"
type textarea "x"
type textarea "My special"
type textarea "x"
type textarea "My special"
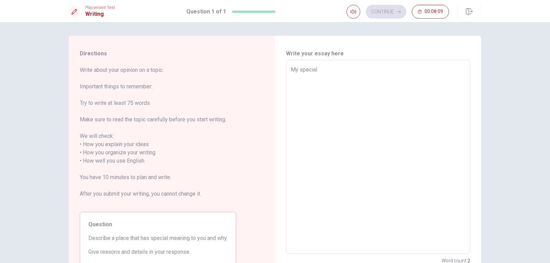
type textarea "x"
type textarea "My special p"
type textarea "x"
type textarea "My special pa"
type textarea "x"
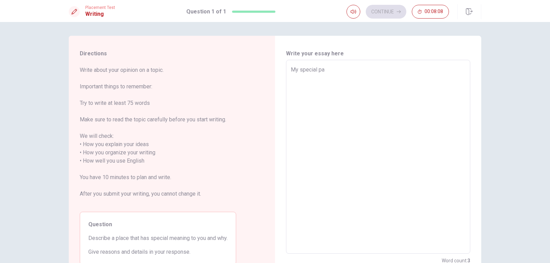
type textarea "My special pal"
type textarea "x"
type textarea "My special palc"
type textarea "x"
type textarea "My special palce"
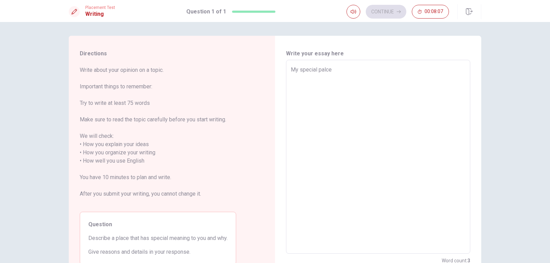
type textarea "x"
type textarea "My special palce"
type textarea "x"
type textarea "My special palce i"
type textarea "x"
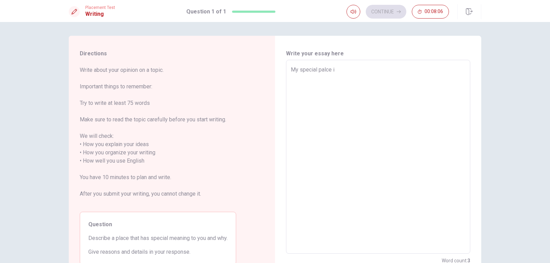
type textarea "My special palce is"
type textarea "x"
type textarea "My special palce is"
type textarea "x"
type textarea "My special palce is a"
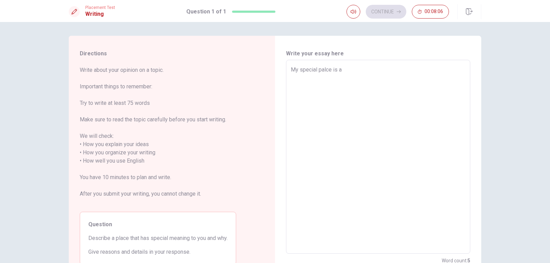
type textarea "x"
type textarea "My special palce is"
type textarea "x"
type textarea "My special palce is t"
type textarea "x"
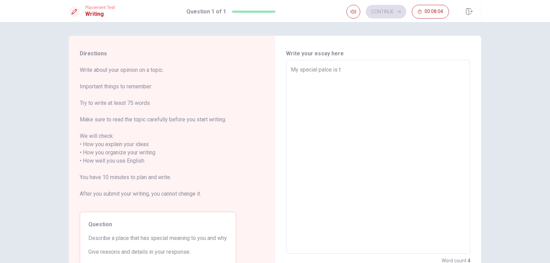
type textarea "My special palce is th"
type textarea "x"
type textarea "My special palce is the"
type textarea "x"
type textarea "My special palce is the"
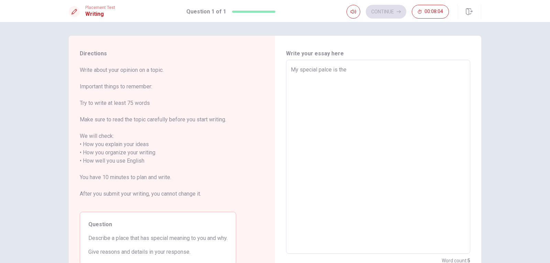
type textarea "x"
type textarea "My special palce is the a"
type textarea "x"
type textarea "My special palce is the ar"
type textarea "x"
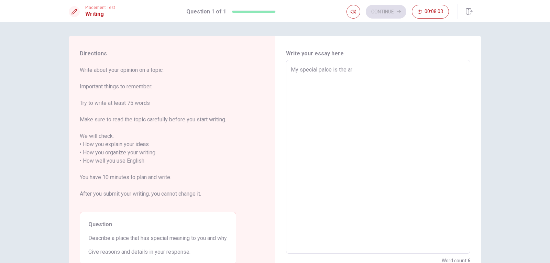
type textarea "My special palce is the arm"
type textarea "x"
type textarea "My special palce is the army"
type textarea "x"
type textarea "My special palce is the army."
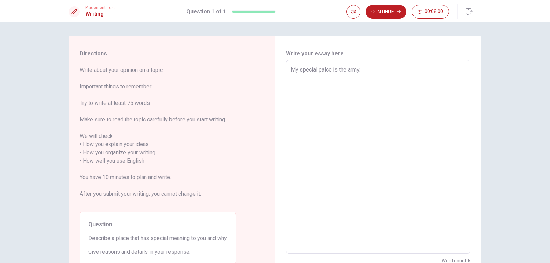
type textarea "x"
type textarea "My special palce is the army."
type textarea "x"
type textarea "My special palce is the army. b"
type textarea "x"
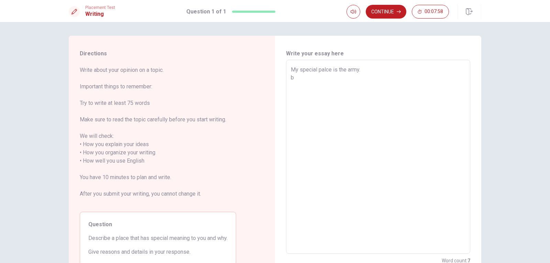
type textarea "My special palce is the army. be"
type textarea "x"
type textarea "My special palce is the army. bea"
type textarea "x"
type textarea "My special palce is the army. be"
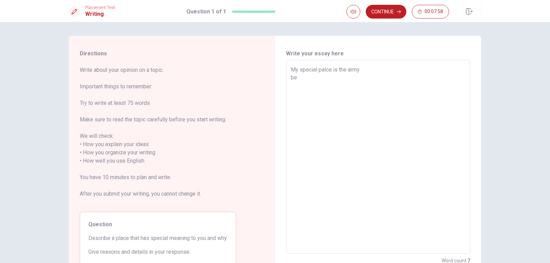
type textarea "x"
type textarea "My special palce is the army. b"
type textarea "x"
type textarea "My special palce is the army."
type textarea "x"
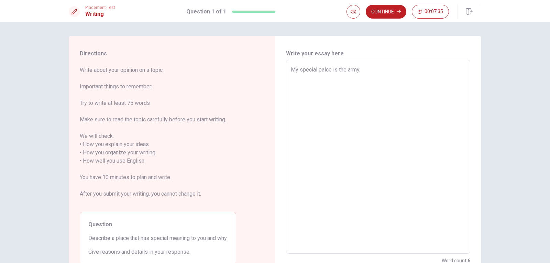
type textarea "My special palce is the army. K"
type textarea "x"
type textarea "My special palce is the army. Ko"
type textarea "x"
type textarea "My special palce is the army. Koe"
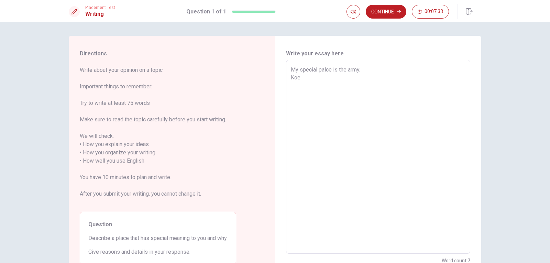
type textarea "x"
type textarea "My special palce is the army. Koer"
type textarea "x"
type textarea "My special palce is the army. [GEOGRAPHIC_DATA]"
type textarea "x"
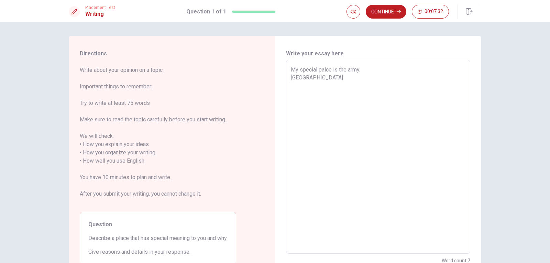
type textarea "My special palce is the army. Koeran"
type textarea "x"
type textarea "My special palce is the army. [GEOGRAPHIC_DATA]"
type textarea "x"
type textarea "My special palce is the army. Koer"
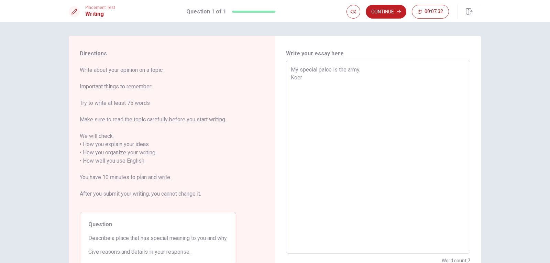
type textarea "x"
type textarea "My special palce is the army. Koe"
type textarea "x"
type textarea "My special palce is the army. Koer"
type textarea "x"
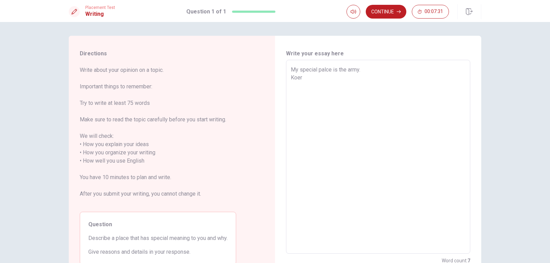
type textarea "My special palce is the army. Koe"
type textarea "x"
type textarea "My special palce is the army. Ko"
type textarea "x"
type textarea "My special palce is the army. Kor"
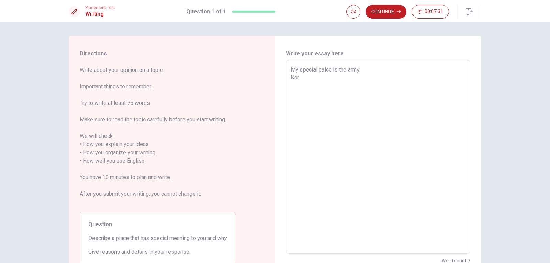
type textarea "x"
type textarea "My special palce is the army. [GEOGRAPHIC_DATA]"
type textarea "x"
type textarea "My special palce is the army. [GEOGRAPHIC_DATA]"
type textarea "x"
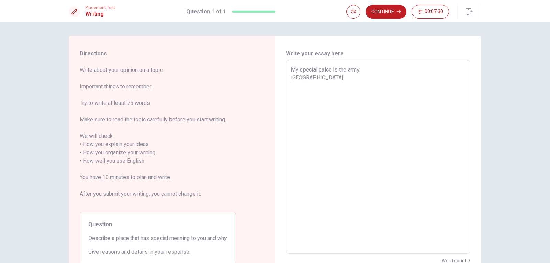
type textarea "My special palce is the army. [DEMOGRAPHIC_DATA]"
type textarea "x"
type textarea "My special palce is the army. [DEMOGRAPHIC_DATA]"
type textarea "x"
type textarea "My special palce is the army. [DEMOGRAPHIC_DATA] m"
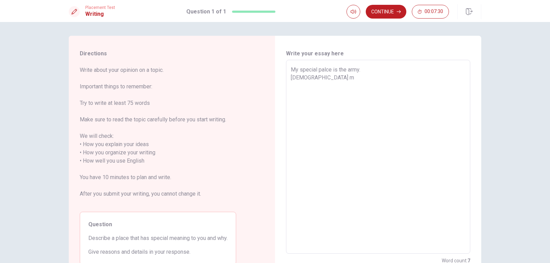
type textarea "x"
type textarea "My special palce is the army. [DEMOGRAPHIC_DATA] ma"
type textarea "x"
type textarea "My special palce is the army. [DEMOGRAPHIC_DATA] man"
type textarea "x"
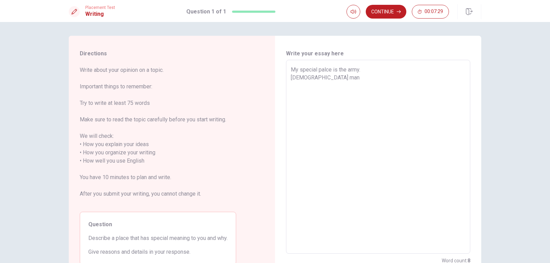
type textarea "My special palce is the army. [DEMOGRAPHIC_DATA] man"
type textarea "x"
type textarea "My special palce is the army. [DEMOGRAPHIC_DATA] man"
type textarea "x"
type textarea "My special palce is the army. [DEMOGRAPHIC_DATA] ma"
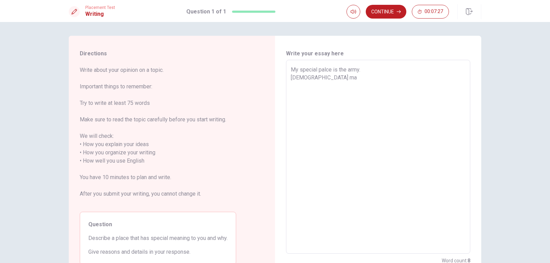
type textarea "x"
type textarea "My special palce is the army. [DEMOGRAPHIC_DATA] m"
type textarea "x"
type textarea "My special palce is the army. [DEMOGRAPHIC_DATA]"
type textarea "x"
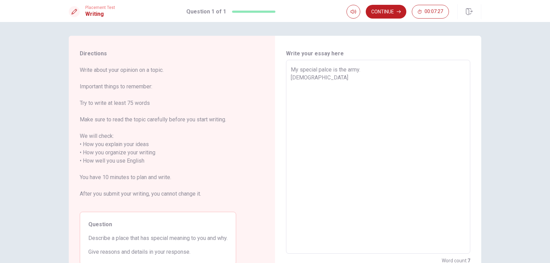
type textarea "My special palce is the army. [DEMOGRAPHIC_DATA]"
type textarea "x"
type textarea "My special palce is the army. [GEOGRAPHIC_DATA]"
type textarea "x"
type textarea "My special palce is the army. [GEOGRAPHIC_DATA]"
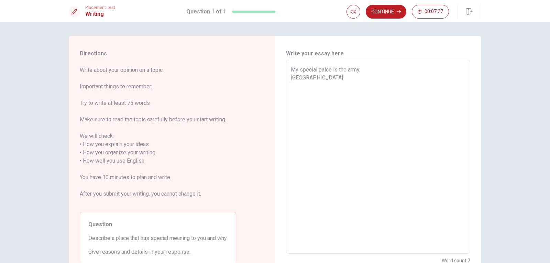
type textarea "x"
type textarea "My special palce is the army. Kor"
type textarea "x"
type textarea "My special palce is the army. Ko"
type textarea "x"
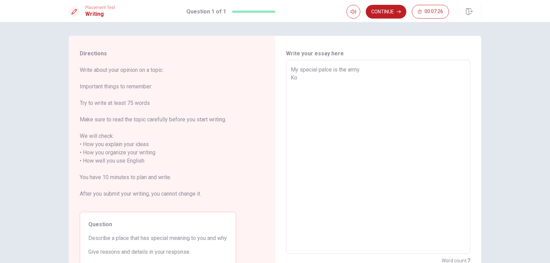
type textarea "My special palce is the army. K"
type textarea "x"
type textarea "My special palce is the army."
type textarea "x"
type textarea "My special palce is the army. S"
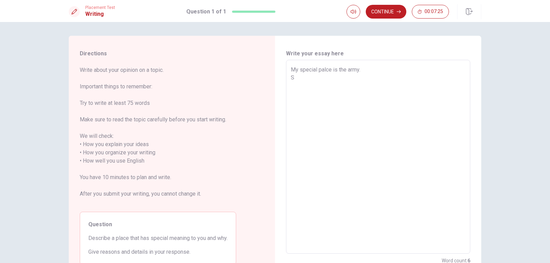
type textarea "x"
type textarea "My special palce is the army. So"
type textarea "x"
type textarea "My special palce is the army. Sou"
type textarea "x"
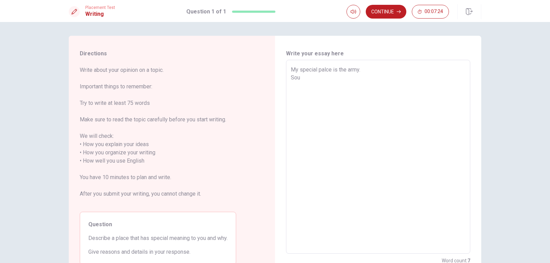
type textarea "My special palce is the army. Sout"
type textarea "x"
type textarea "My special palce is the army. South"
type textarea "x"
type textarea "My special palce is the army. South"
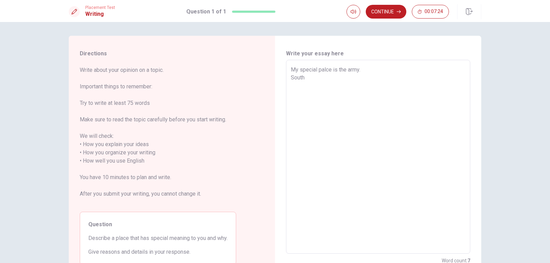
type textarea "x"
type textarea "My special palce is the army. South k"
type textarea "x"
type textarea "My special palce is the army. South kj"
type textarea "x"
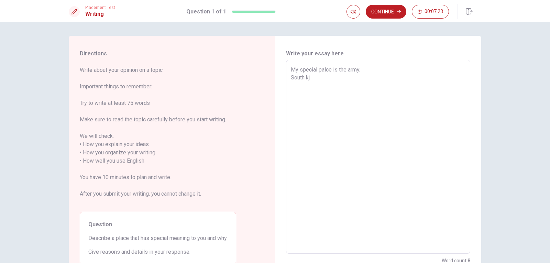
type textarea "My special palce is the army. South k"
type textarea "x"
type textarea "My special palce is the army. South"
type textarea "x"
type textarea "My special palce is the army. [GEOGRAPHIC_DATA]"
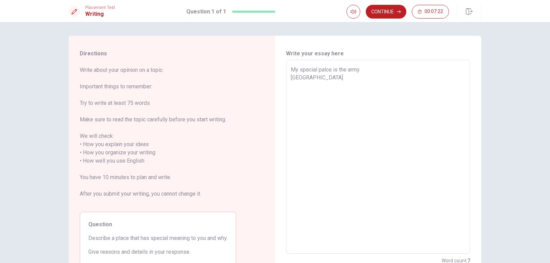
type textarea "x"
type textarea "My special palce is the army. [GEOGRAPHIC_DATA]"
type textarea "x"
type textarea "My special palce is the army. [GEOGRAPHIC_DATA]"
type textarea "x"
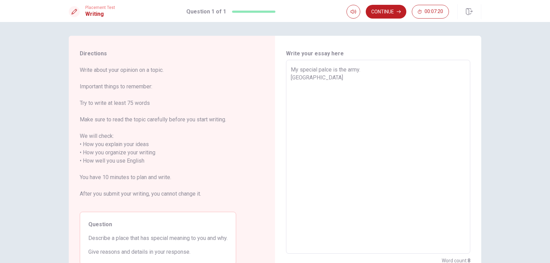
type textarea "My special palce is the army. [GEOGRAPHIC_DATA]"
type textarea "x"
type textarea "My special palce is the army. [GEOGRAPHIC_DATA]"
type textarea "x"
type textarea "My special palce is the army. [GEOGRAPHIC_DATA]"
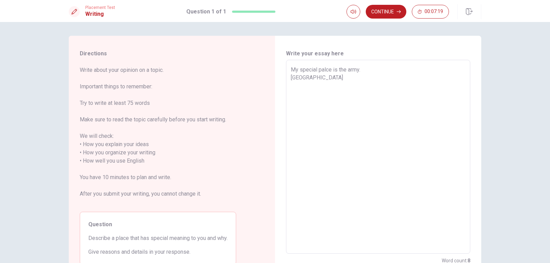
type textarea "x"
type textarea "My special palce is the army. [GEOGRAPHIC_DATA]"
type textarea "x"
type textarea "My special palce is the army. [GEOGRAPHIC_DATA]"
type textarea "x"
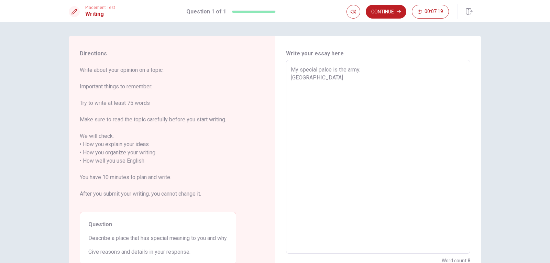
type textarea "My special palce is the army. [GEOGRAPHIC_DATA]"
type textarea "x"
type textarea "My special palce is the army. [DEMOGRAPHIC_DATA]"
type textarea "x"
type textarea "My special palce is the army. [DEMOGRAPHIC_DATA]"
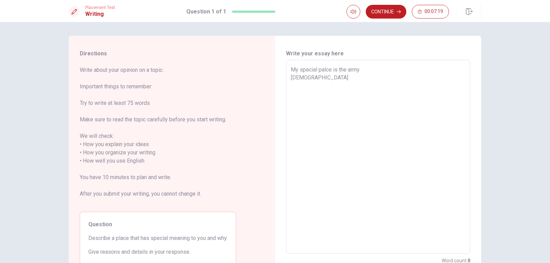
type textarea "x"
type textarea "My special palce is the army. [DEMOGRAPHIC_DATA] m"
type textarea "x"
type textarea "My special palce is the army. [DEMOGRAPHIC_DATA] ma"
type textarea "x"
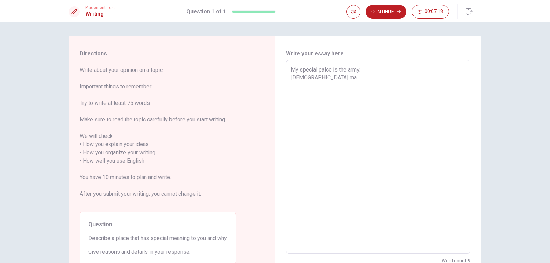
type textarea "My special palce is the army. [DEMOGRAPHIC_DATA] man"
type textarea "x"
type textarea "My special palce is the army. [DEMOGRAPHIC_DATA] man"
click at [370, 79] on textarea "My special palce is the army. [DEMOGRAPHIC_DATA] man join the militaty for 18 m…" at bounding box center [378, 157] width 175 height 183
click at [372, 89] on textarea "My special palce is the army. [DEMOGRAPHIC_DATA] man join the military for 18 m…" at bounding box center [378, 157] width 175 height 183
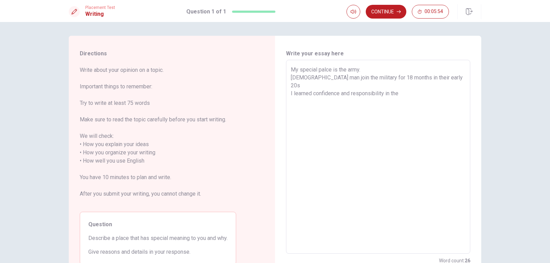
click at [366, 72] on textarea "My special palce is the army. [DEMOGRAPHIC_DATA] man join the military for 18 m…" at bounding box center [378, 157] width 175 height 183
click at [432, 73] on textarea "My special palce is the military. [DEMOGRAPHIC_DATA] man join the military for …" at bounding box center [378, 157] width 175 height 183
click at [433, 91] on textarea "My special palce is the military. [DEMOGRAPHIC_DATA] man join the military for …" at bounding box center [378, 157] width 175 height 183
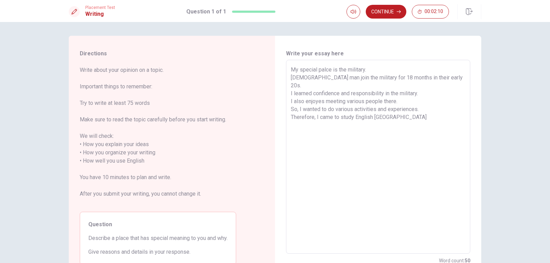
click at [398, 134] on textarea "My special palce is the military. [DEMOGRAPHIC_DATA] man join the military for …" at bounding box center [378, 157] width 175 height 183
click at [337, 107] on textarea "My special palce is the military. [DEMOGRAPHIC_DATA] man join the military for …" at bounding box center [378, 157] width 175 height 183
click at [332, 108] on textarea "My special palce is the military. [DEMOGRAPHIC_DATA] man join the military for …" at bounding box center [378, 157] width 175 height 183
click at [425, 109] on textarea "My special palce is the military. [DEMOGRAPHIC_DATA] man join the military for …" at bounding box center [378, 157] width 175 height 183
click at [293, 71] on textarea "My special palce is the military. [DEMOGRAPHIC_DATA] man join the military for …" at bounding box center [378, 157] width 175 height 183
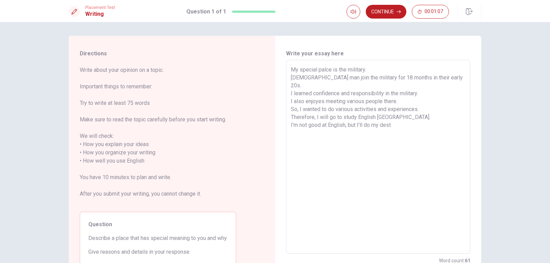
click at [303, 70] on textarea "My special palce is the military. [DEMOGRAPHIC_DATA] man join the military for …" at bounding box center [378, 157] width 175 height 183
click at [316, 69] on textarea "My special palce is the military. [DEMOGRAPHIC_DATA] man join the military for …" at bounding box center [378, 157] width 175 height 183
click at [332, 71] on textarea "My special palce is the military. [DEMOGRAPHIC_DATA] man join the military for …" at bounding box center [378, 157] width 175 height 183
click at [338, 70] on textarea "My special palce is the military. [DEMOGRAPHIC_DATA] man join the military for …" at bounding box center [378, 157] width 175 height 183
click at [356, 68] on textarea "My special palce is the military. [DEMOGRAPHIC_DATA] man join the military for …" at bounding box center [378, 157] width 175 height 183
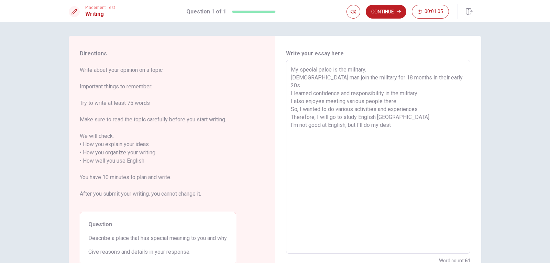
click at [305, 75] on textarea "My special palce is the military. [DEMOGRAPHIC_DATA] man join the military for …" at bounding box center [378, 157] width 175 height 183
click at [330, 79] on textarea "My special palce is the military. [DEMOGRAPHIC_DATA] man join the military for …" at bounding box center [378, 157] width 175 height 183
click at [343, 77] on textarea "My special palce is the military. [DEMOGRAPHIC_DATA] man join the military for …" at bounding box center [378, 157] width 175 height 183
click at [349, 78] on textarea "My special palce is the military. [DEMOGRAPHIC_DATA] man join the military for …" at bounding box center [378, 157] width 175 height 183
click at [367, 78] on textarea "My special palce is the military. [DEMOGRAPHIC_DATA] man join the military for …" at bounding box center [378, 157] width 175 height 183
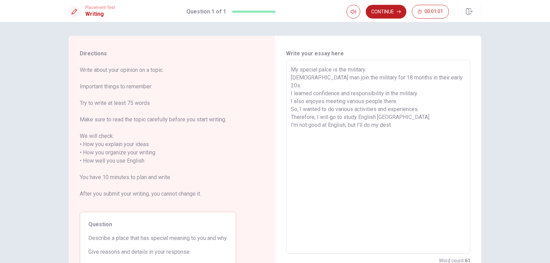
click at [379, 78] on textarea "My special palce is the military. [DEMOGRAPHIC_DATA] man join the military for …" at bounding box center [378, 157] width 175 height 183
click at [389, 77] on textarea "My special palce is the military. [DEMOGRAPHIC_DATA] man join the military for …" at bounding box center [378, 157] width 175 height 183
click at [402, 77] on textarea "My special palce is the military. [DEMOGRAPHIC_DATA] man join the military for …" at bounding box center [378, 157] width 175 height 183
click at [414, 78] on textarea "My special palce is the military. [DEMOGRAPHIC_DATA] man join the military for …" at bounding box center [378, 157] width 175 height 183
drag, startPoint x: 419, startPoint y: 76, endPoint x: 424, endPoint y: 74, distance: 5.4
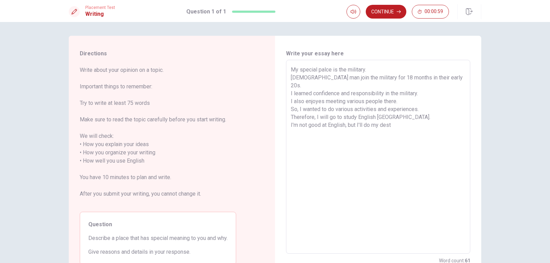
click at [420, 76] on textarea "My special palce is the military. [DEMOGRAPHIC_DATA] man join the military for …" at bounding box center [378, 157] width 175 height 183
click at [432, 74] on textarea "My special palce is the military. [DEMOGRAPHIC_DATA] man join the military for …" at bounding box center [378, 157] width 175 height 183
click at [445, 77] on textarea "My special palce is the military. [DEMOGRAPHIC_DATA] man join the military for …" at bounding box center [378, 157] width 175 height 183
click at [292, 84] on textarea "My special palce is the military. [DEMOGRAPHIC_DATA] man join the military for …" at bounding box center [378, 157] width 175 height 183
click at [297, 84] on textarea "My special palce is the military. [DEMOGRAPHIC_DATA] man join the military for …" at bounding box center [378, 157] width 175 height 183
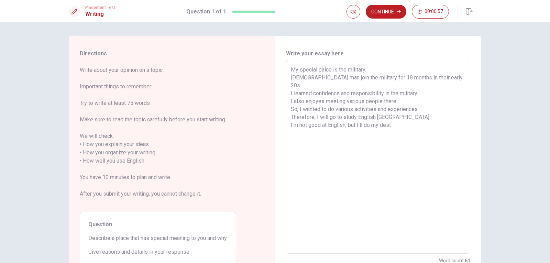
click at [319, 84] on textarea "My special palce is the military. [DEMOGRAPHIC_DATA] man join the military for …" at bounding box center [378, 157] width 175 height 183
click at [383, 109] on textarea "My special palce is the military. [DEMOGRAPHIC_DATA] man join the military for …" at bounding box center [378, 157] width 175 height 183
click at [400, 110] on textarea "My special palce is the military. [DEMOGRAPHIC_DATA] man join the military for …" at bounding box center [378, 157] width 175 height 183
click at [416, 103] on textarea "My special palce is the military. [DEMOGRAPHIC_DATA] man join the military for …" at bounding box center [378, 157] width 175 height 183
click at [430, 97] on textarea "My special palce is the military. [DEMOGRAPHIC_DATA] man join the military for …" at bounding box center [378, 157] width 175 height 183
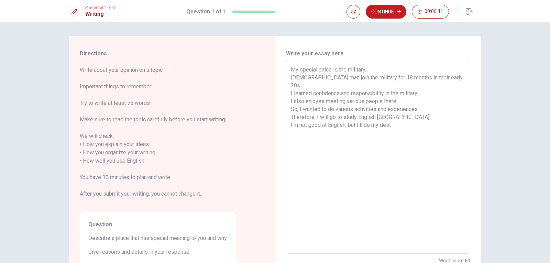
click at [430, 102] on textarea "My special palce is the military. [DEMOGRAPHIC_DATA] man join the military for …" at bounding box center [378, 157] width 175 height 183
click at [415, 89] on textarea "My special palce is the military. [DEMOGRAPHIC_DATA] man join the military for …" at bounding box center [378, 157] width 175 height 183
click at [431, 84] on textarea "My special palce is the military. [DEMOGRAPHIC_DATA] man join the military for …" at bounding box center [378, 157] width 175 height 183
click at [434, 79] on textarea "My special palce is the military. [DEMOGRAPHIC_DATA] man join the military for …" at bounding box center [378, 157] width 175 height 183
click at [435, 88] on textarea "My special palce is the military. [DEMOGRAPHIC_DATA] man join the military for …" at bounding box center [378, 157] width 175 height 183
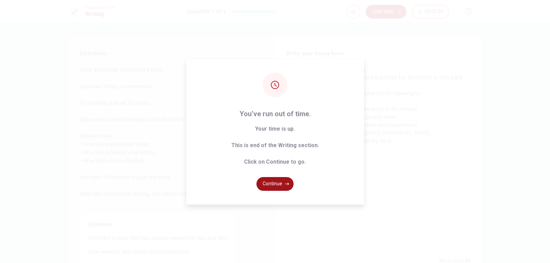
click at [269, 186] on button "Continue" at bounding box center [275, 184] width 37 height 14
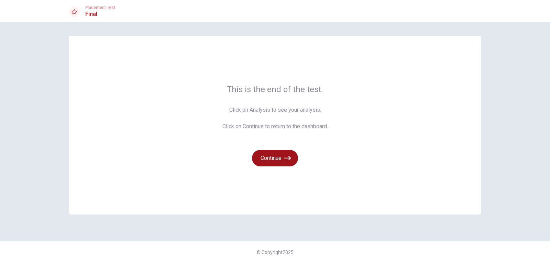
click at [284, 157] on icon "button" at bounding box center [287, 158] width 7 height 7
